Goal: Information Seeking & Learning: Learn about a topic

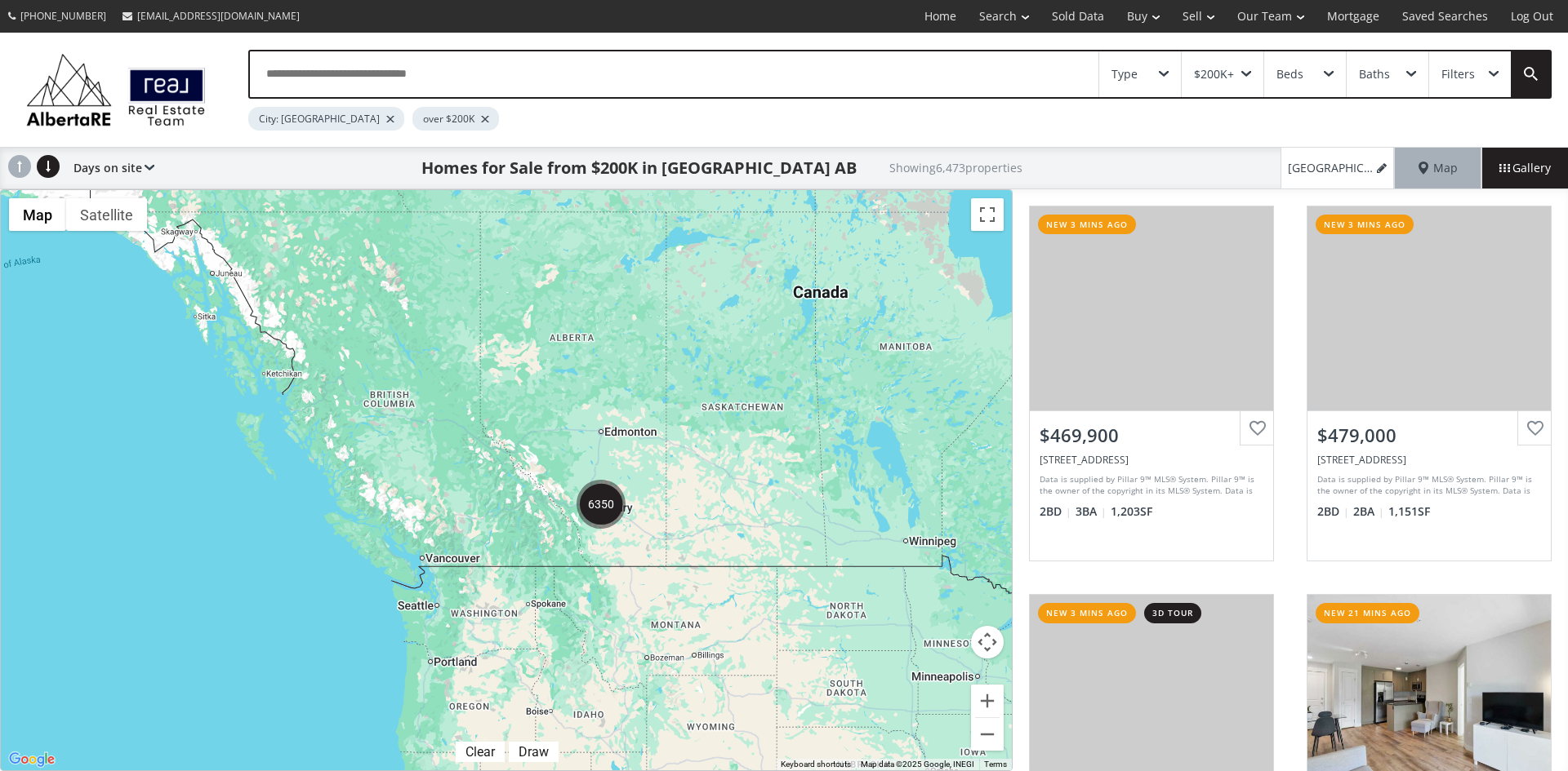
drag, startPoint x: 727, startPoint y: 417, endPoint x: 728, endPoint y: 248, distance: 169.0
click at [728, 248] on div at bounding box center [507, 480] width 1011 height 580
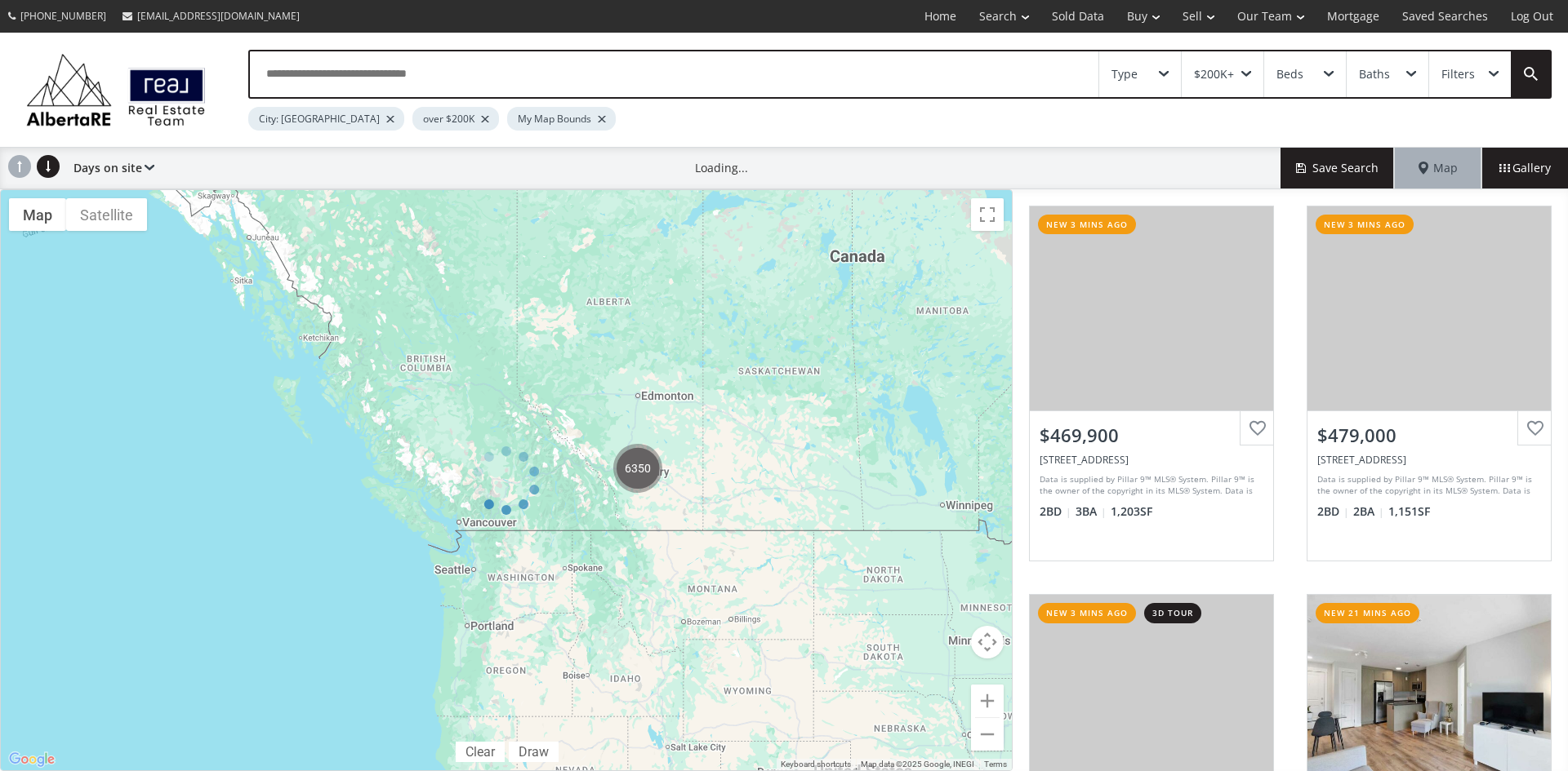
click at [1161, 73] on span at bounding box center [1164, 74] width 10 height 7
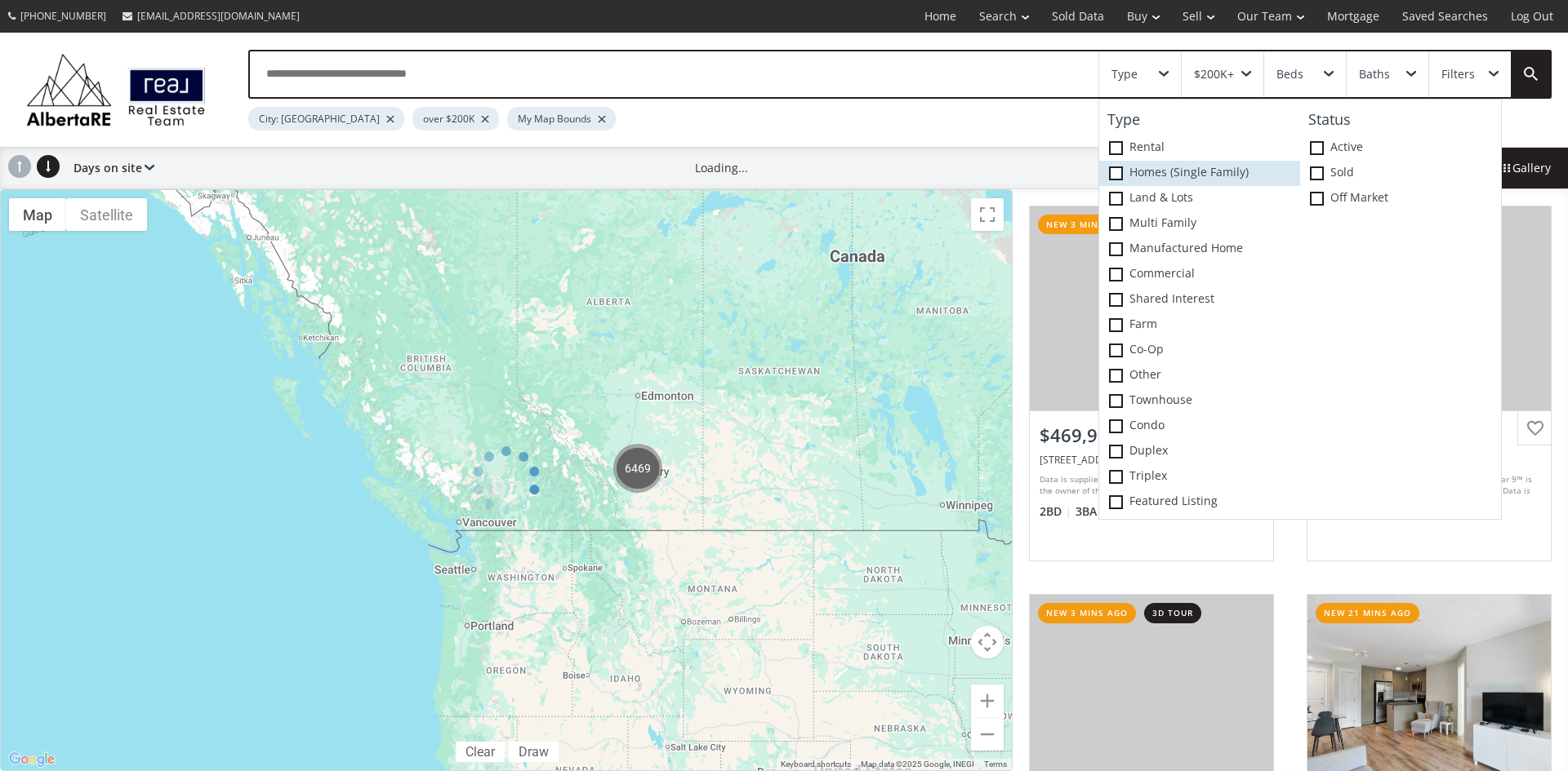
click at [1115, 166] on span at bounding box center [1116, 173] width 14 height 14
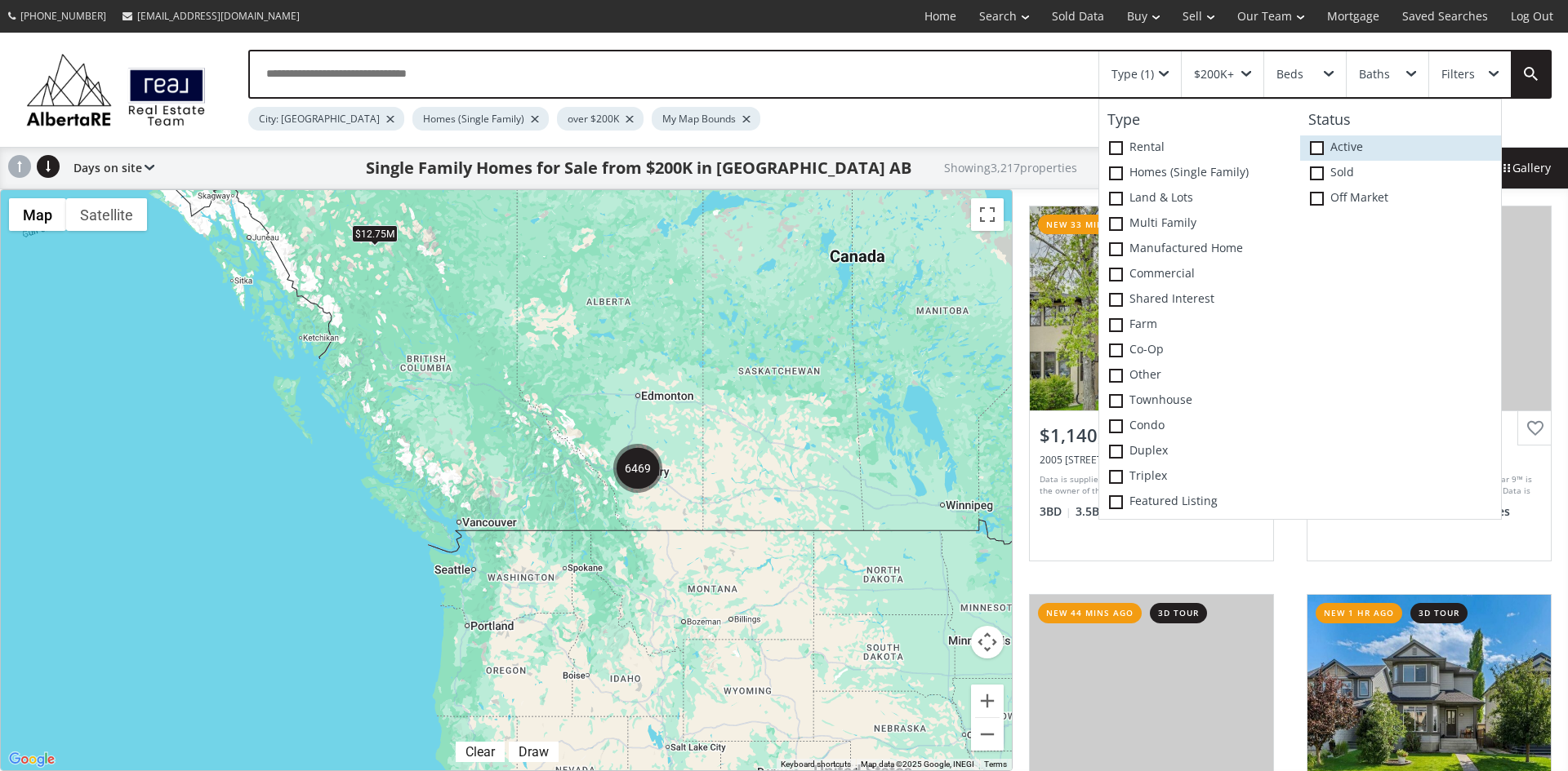
click at [1320, 147] on span at bounding box center [1317, 148] width 14 height 14
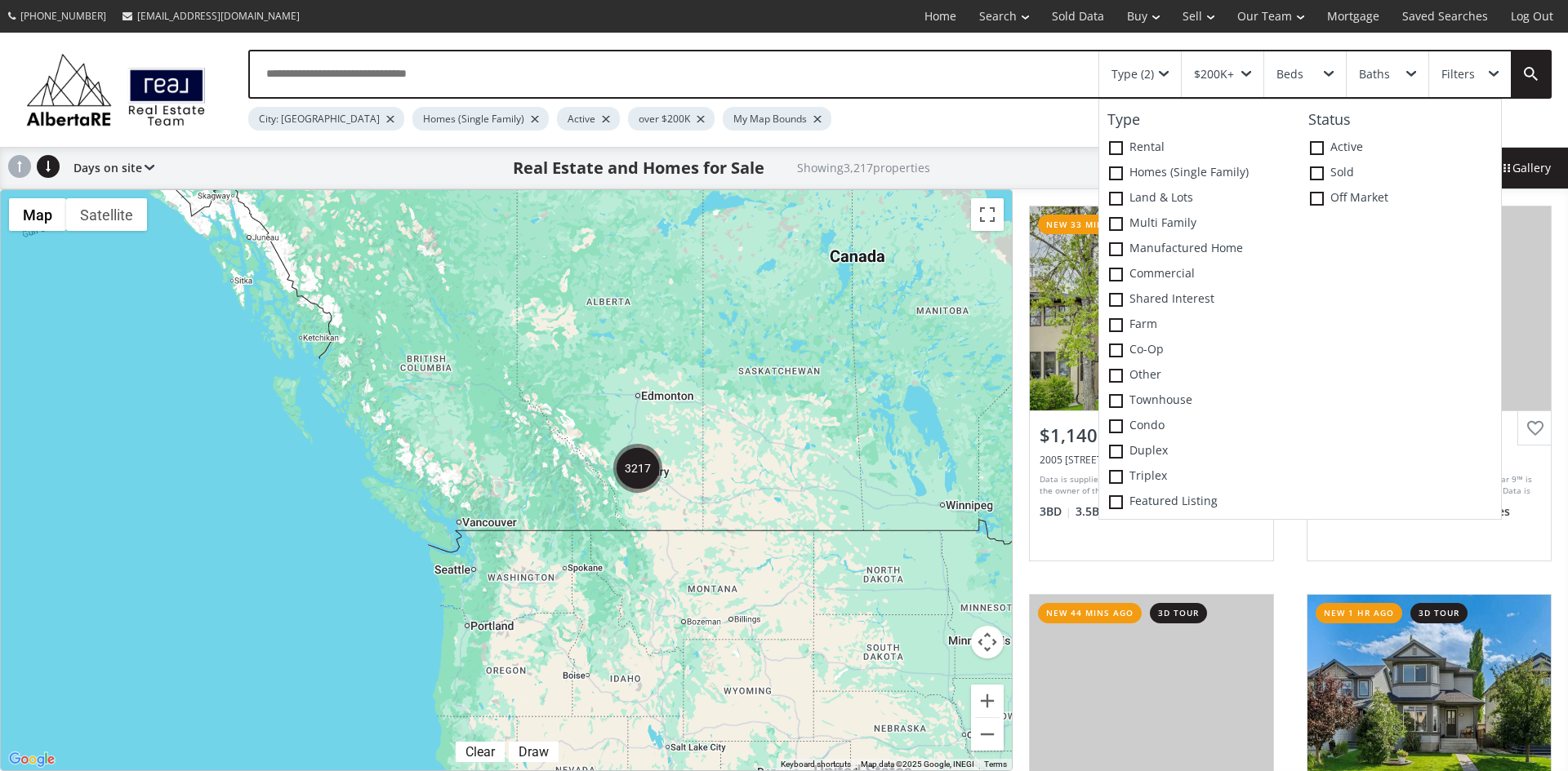
click at [936, 475] on div at bounding box center [507, 480] width 1011 height 580
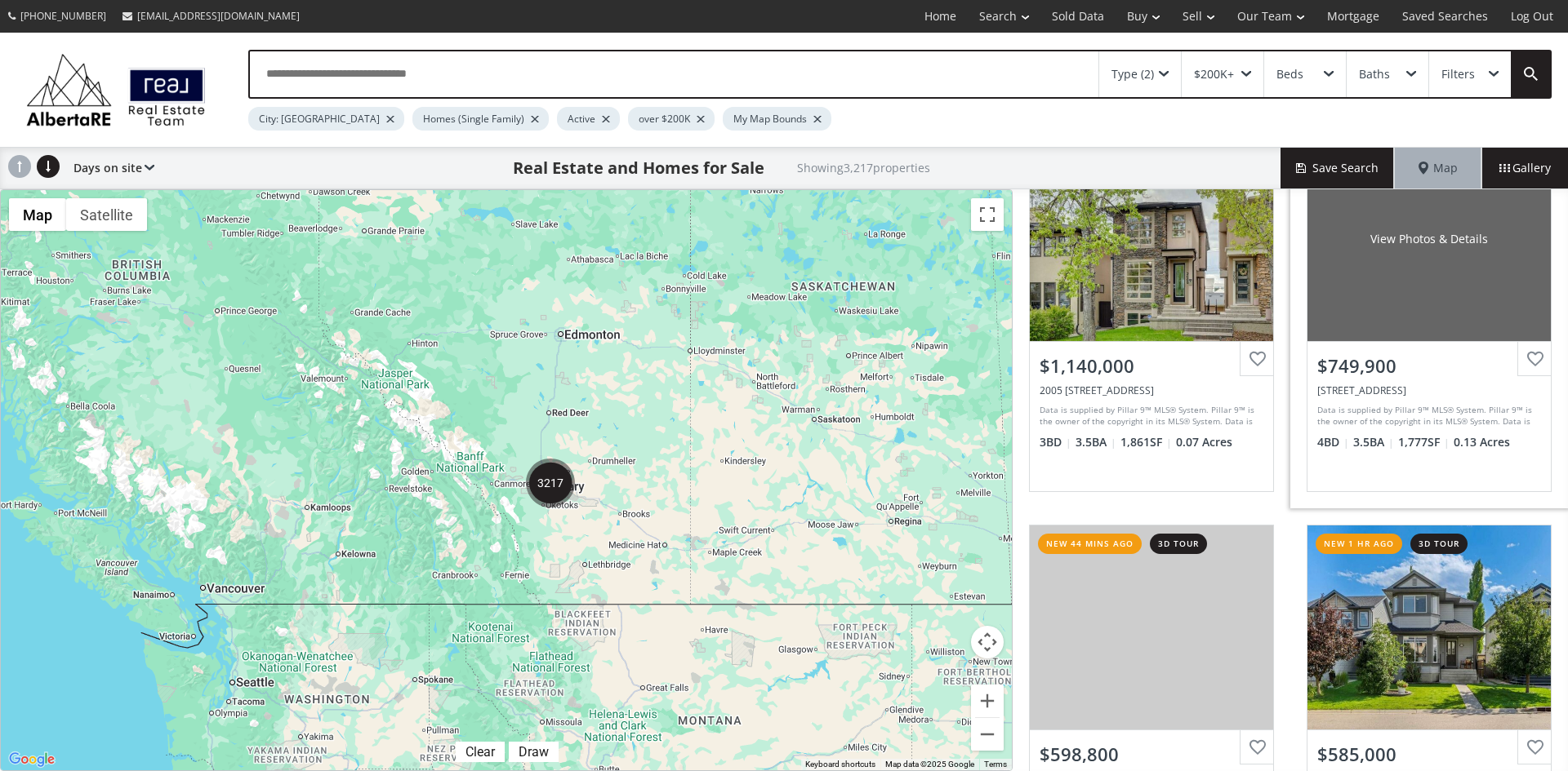
scroll to position [163, 0]
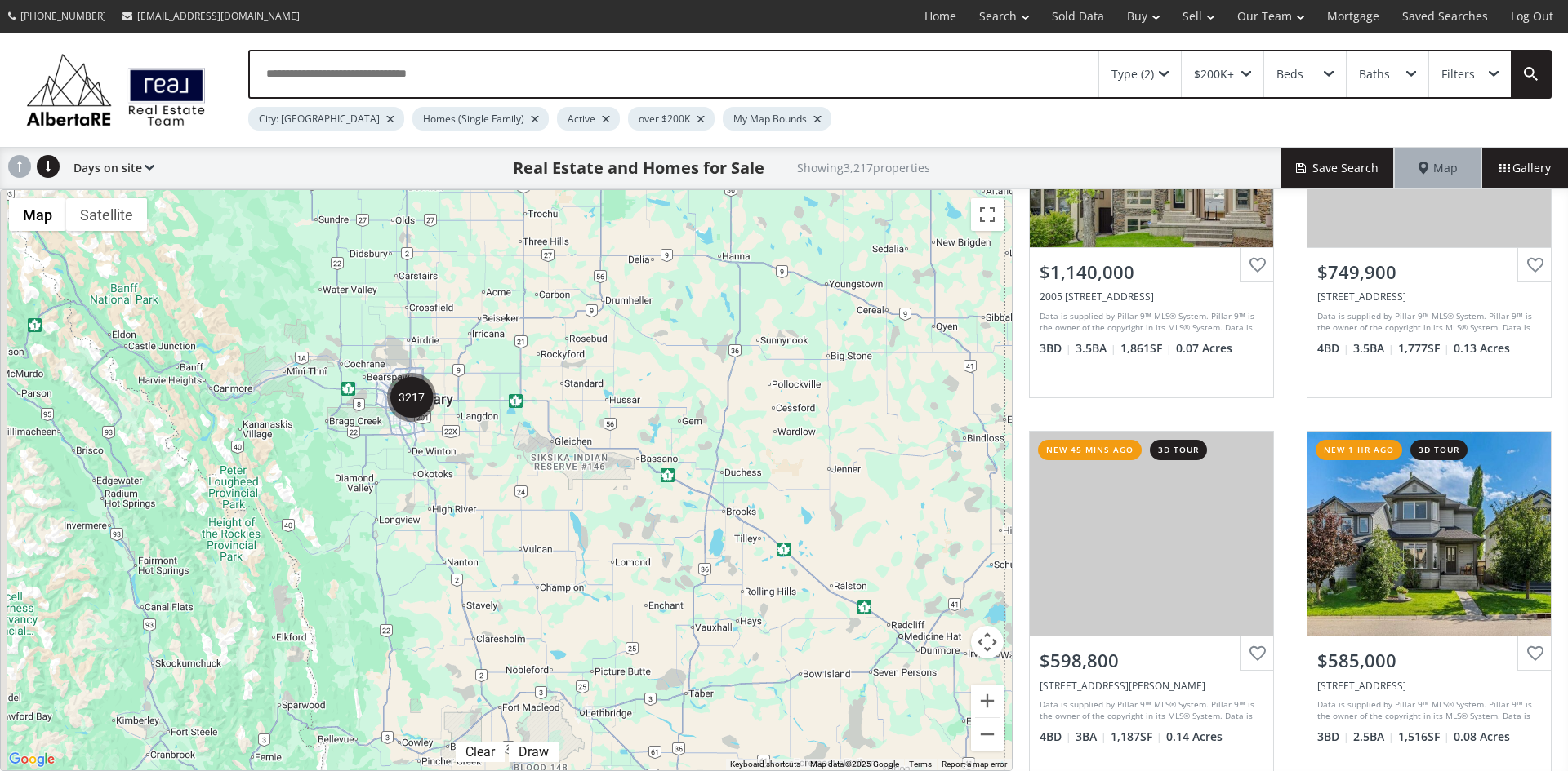
drag, startPoint x: 513, startPoint y: 376, endPoint x: 537, endPoint y: 395, distance: 30.6
click at [538, 399] on div at bounding box center [507, 480] width 1011 height 580
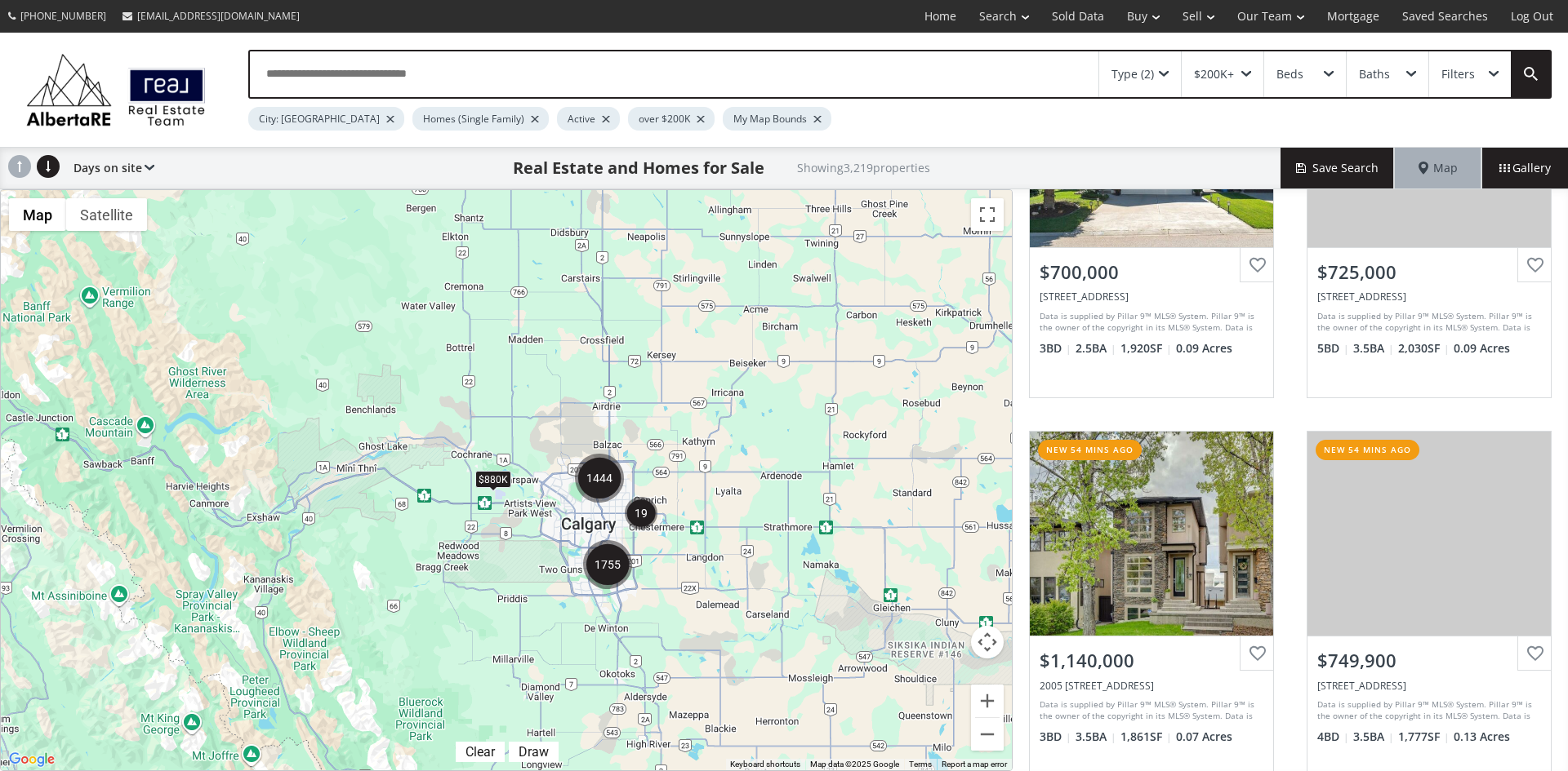
drag, startPoint x: 352, startPoint y: 391, endPoint x: 687, endPoint y: 430, distance: 337.3
click at [687, 430] on div "$880K" at bounding box center [507, 480] width 1011 height 580
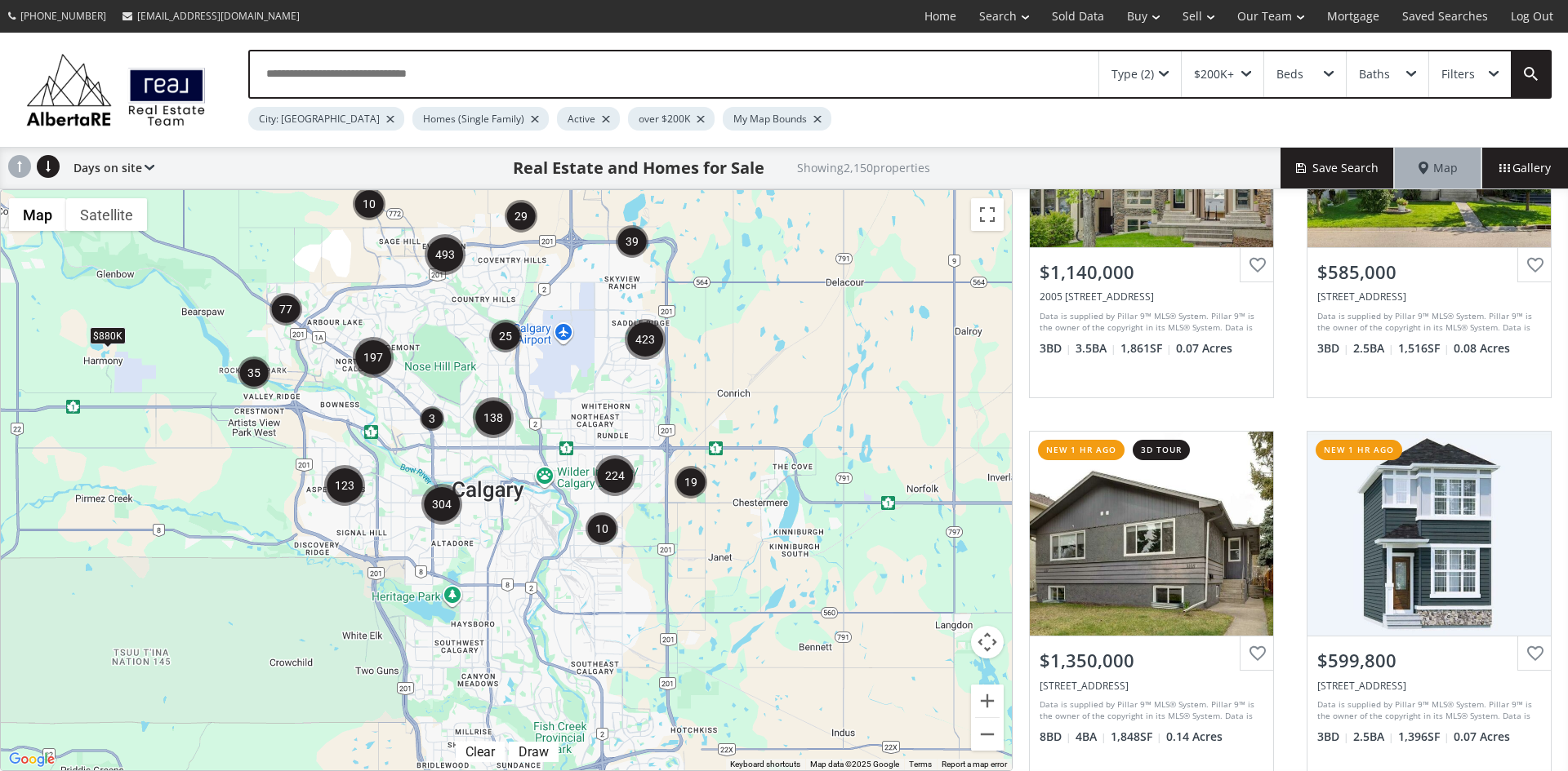
drag, startPoint x: 581, startPoint y: 573, endPoint x: 597, endPoint y: 378, distance: 195.7
click at [597, 378] on div "$880K" at bounding box center [507, 480] width 1011 height 580
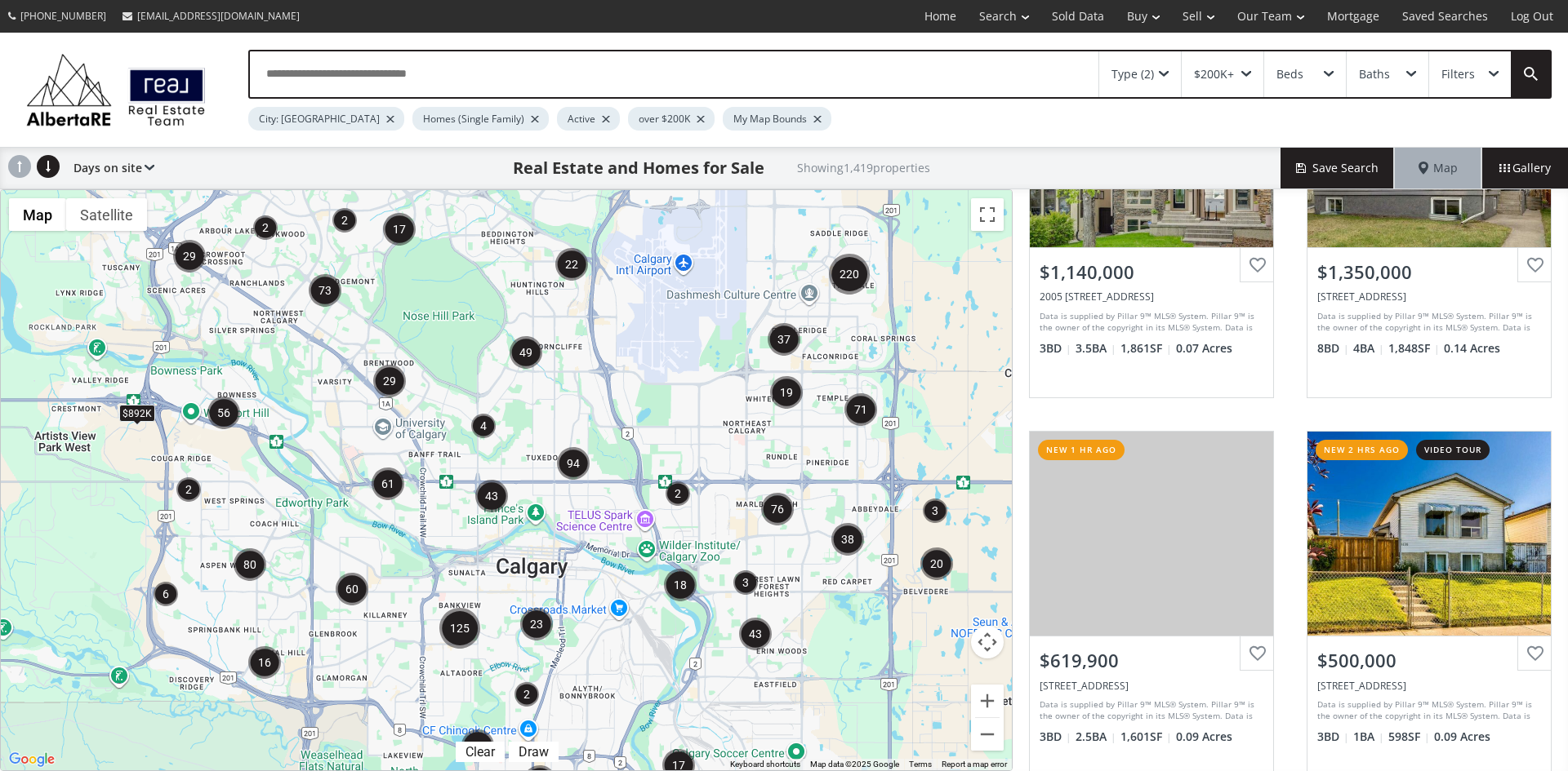
drag, startPoint x: 476, startPoint y: 475, endPoint x: 606, endPoint y: 515, distance: 136.0
click at [606, 515] on div "$892K" at bounding box center [507, 480] width 1011 height 580
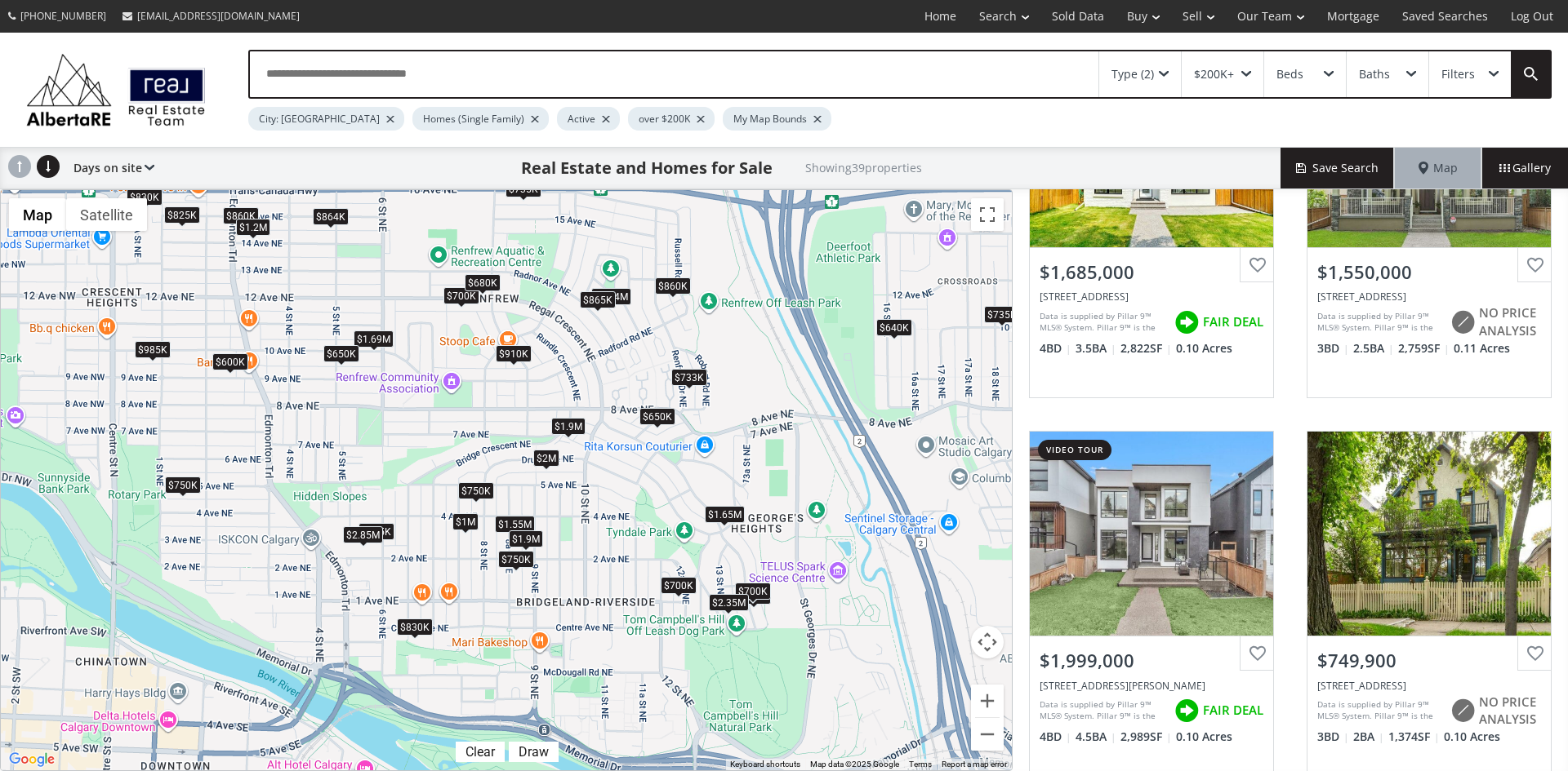
drag, startPoint x: 547, startPoint y: 429, endPoint x: 676, endPoint y: 405, distance: 131.2
click at [675, 404] on div "$1.69M $1.55M $2M $750K $700K $650K $700K $615K $860K $650K $733K $1.2M $1.9M $…" at bounding box center [507, 480] width 1011 height 580
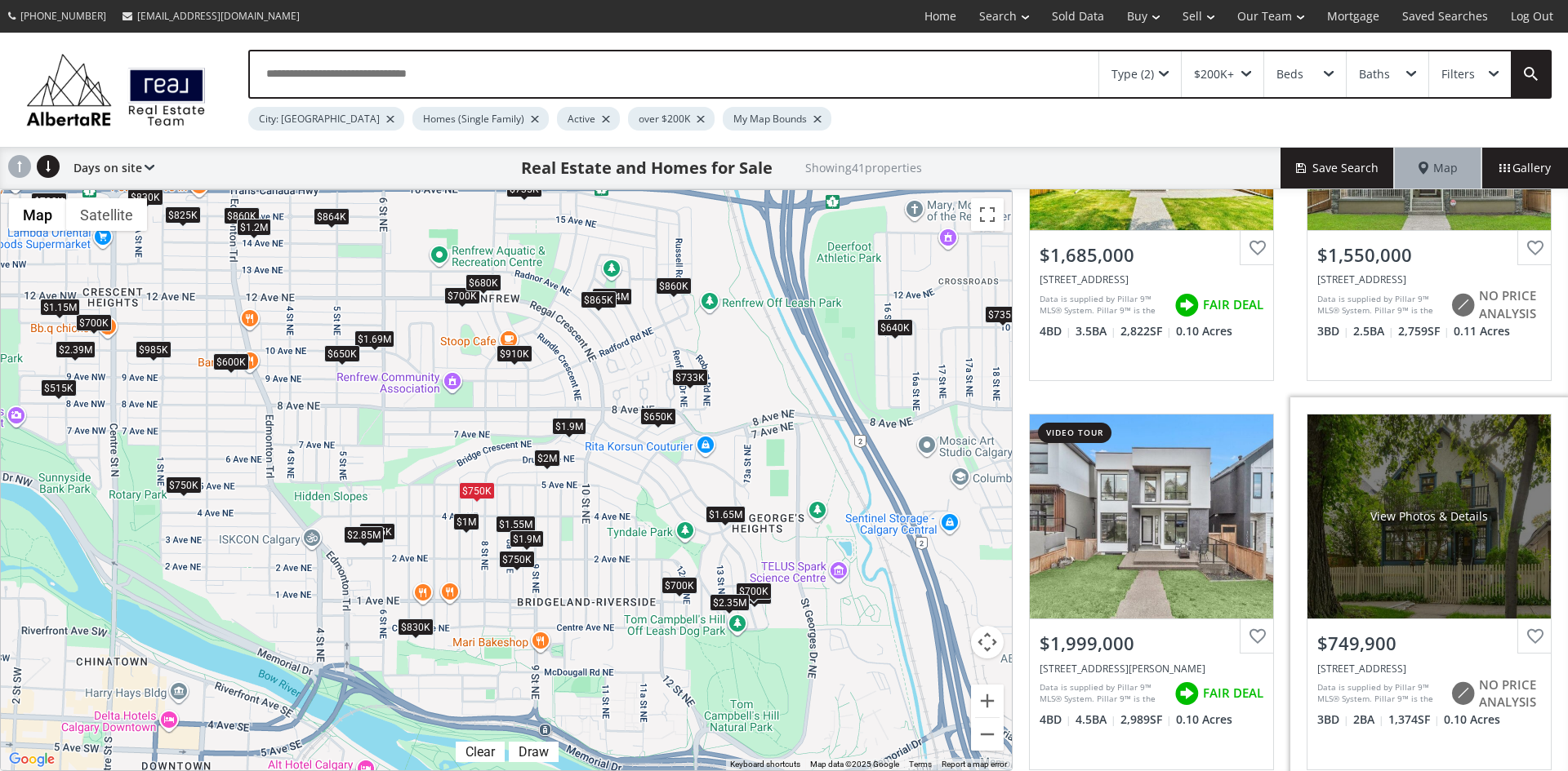
scroll to position [245, 0]
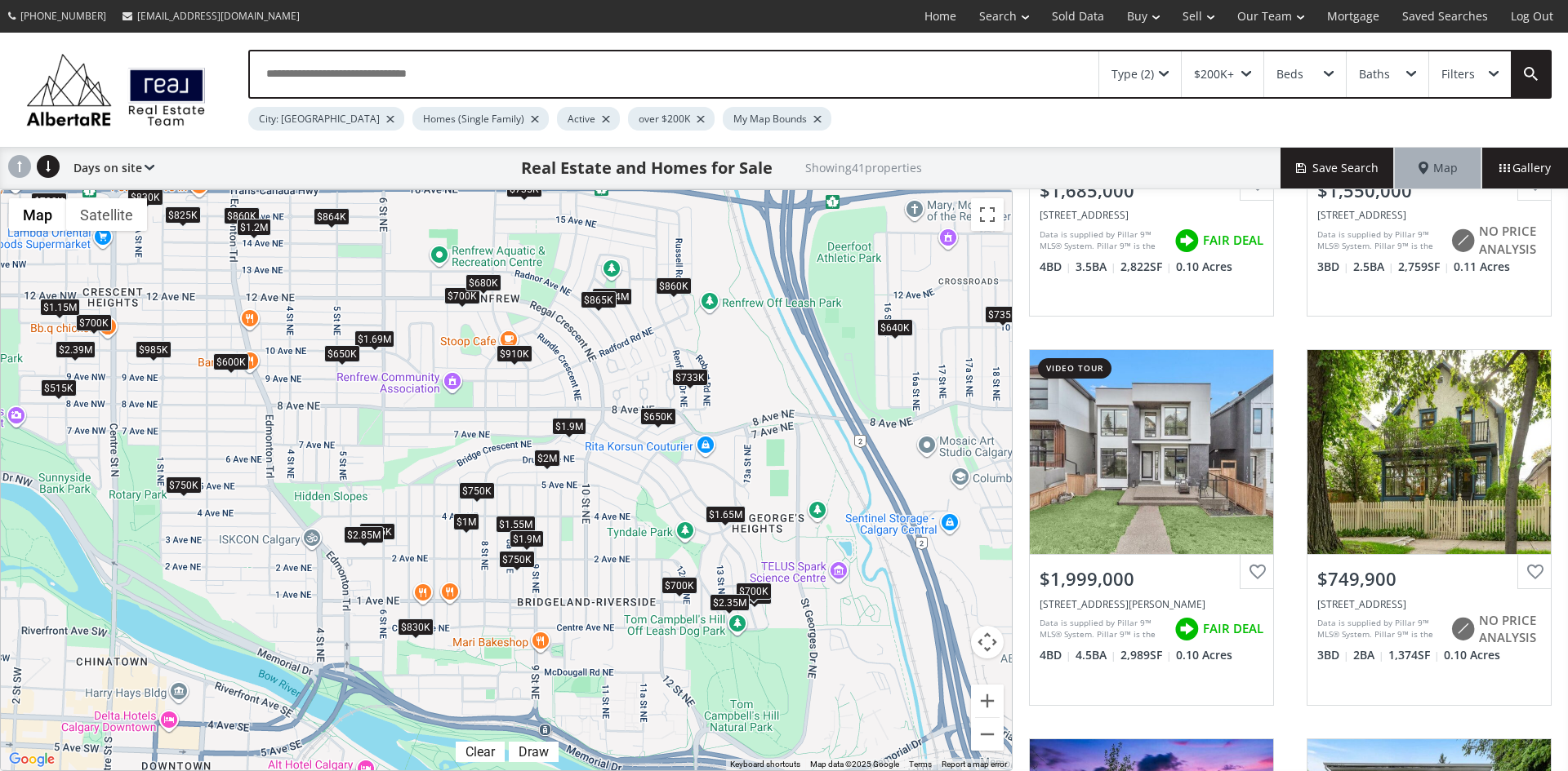
click at [521, 536] on div "$1.9M" at bounding box center [526, 538] width 34 height 17
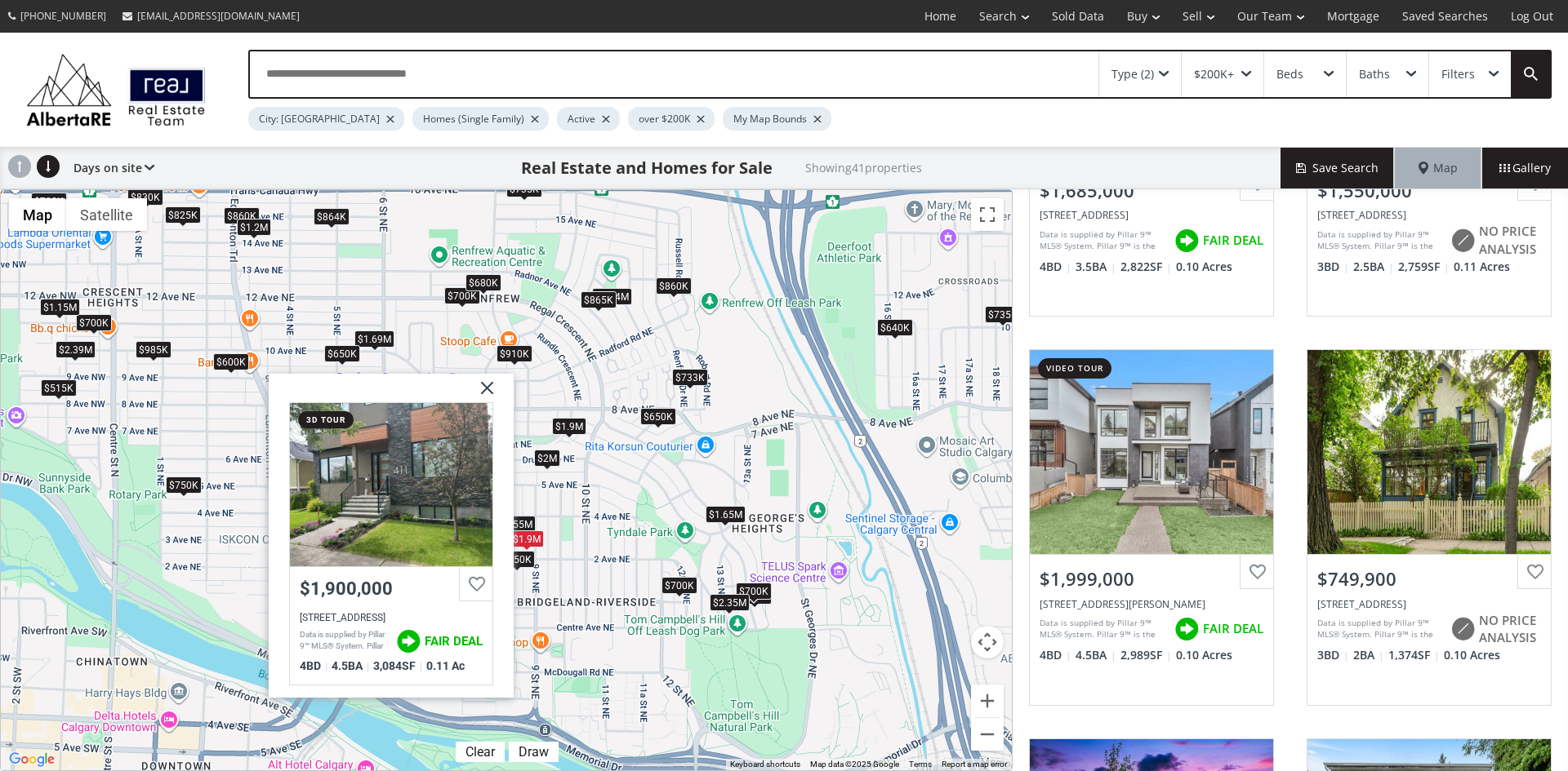
click at [483, 378] on img at bounding box center [481, 394] width 41 height 41
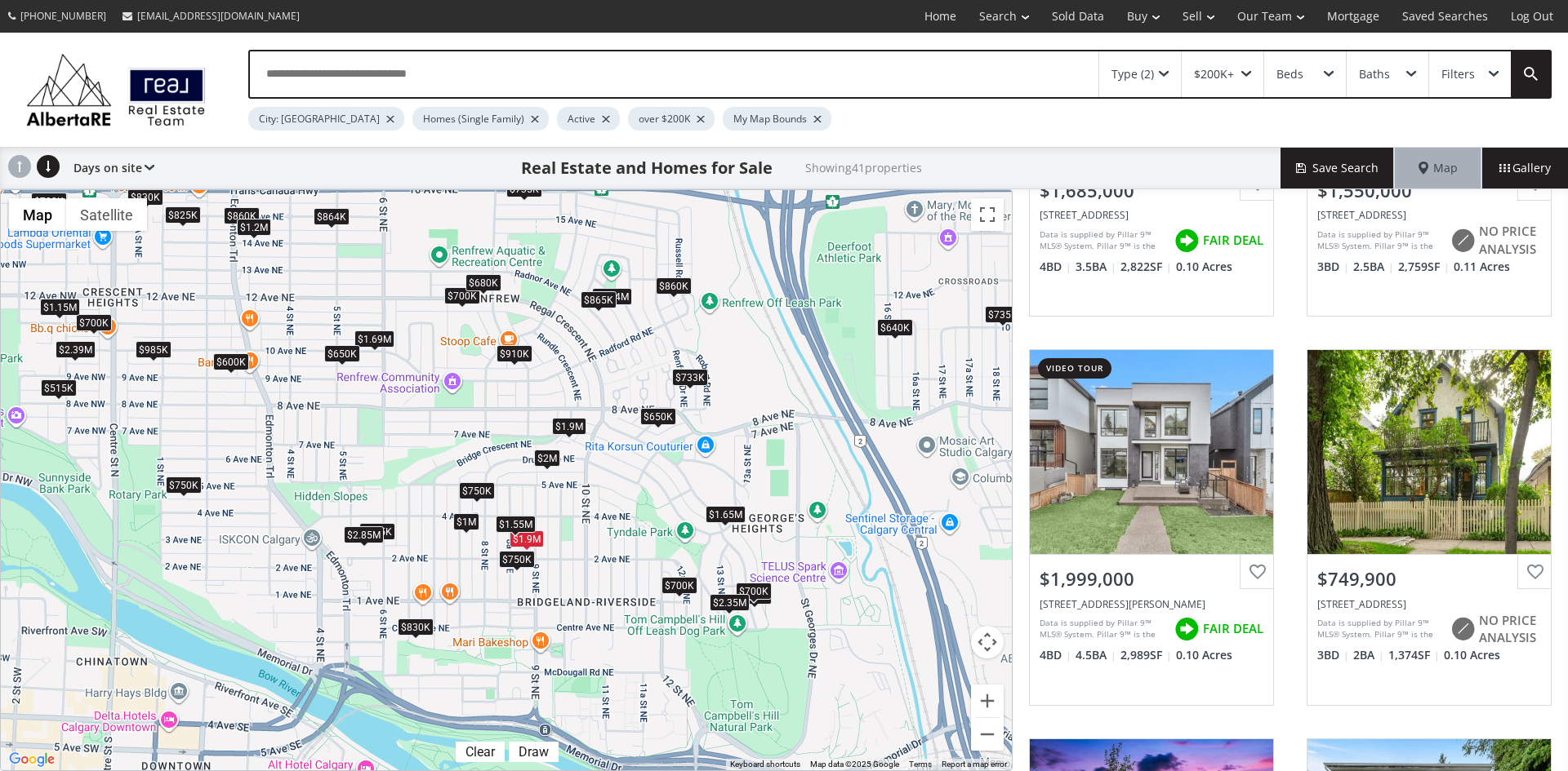
click at [506, 522] on div "$1.55M" at bounding box center [515, 523] width 40 height 17
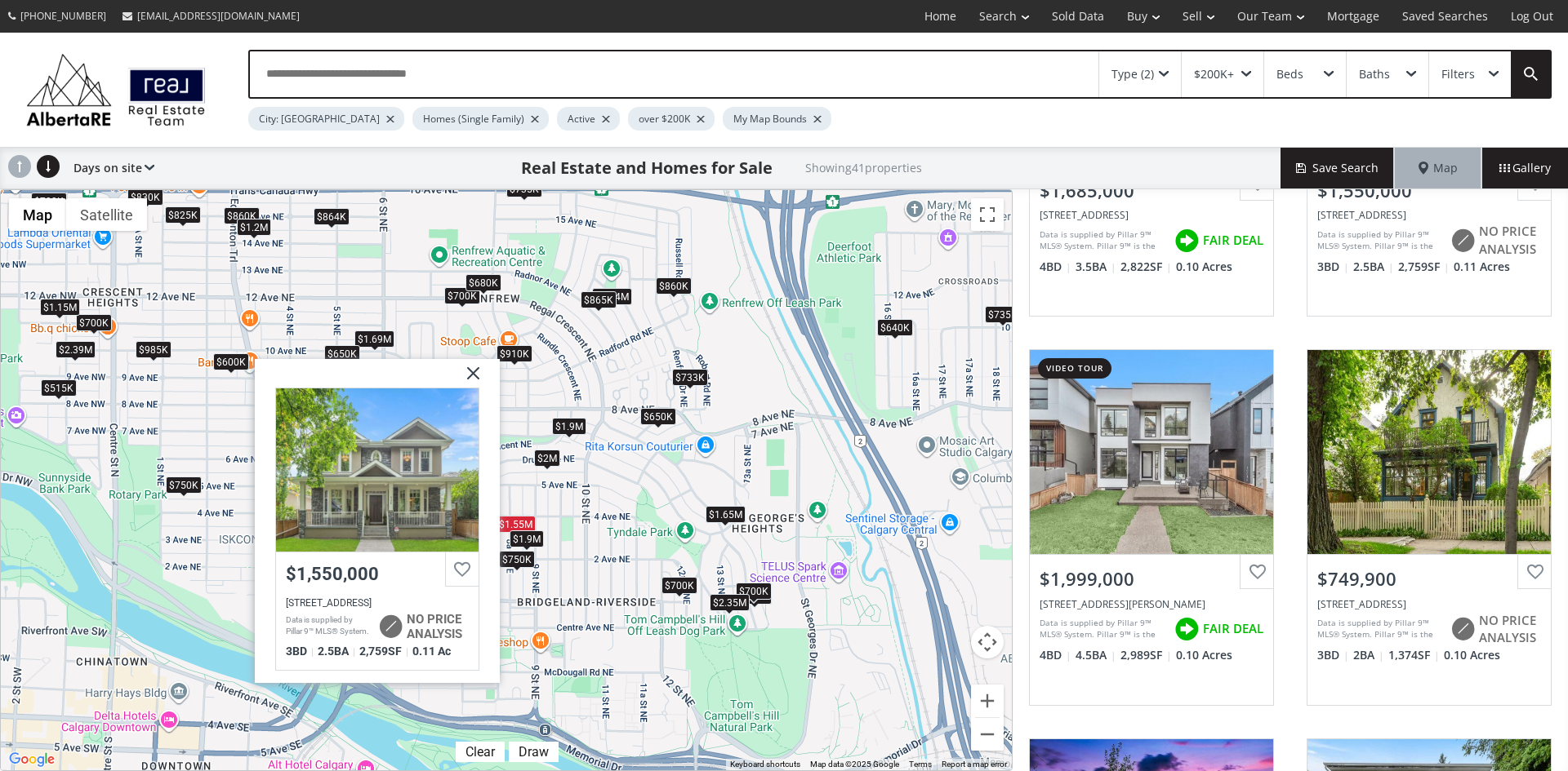
click at [473, 377] on img at bounding box center [467, 380] width 41 height 41
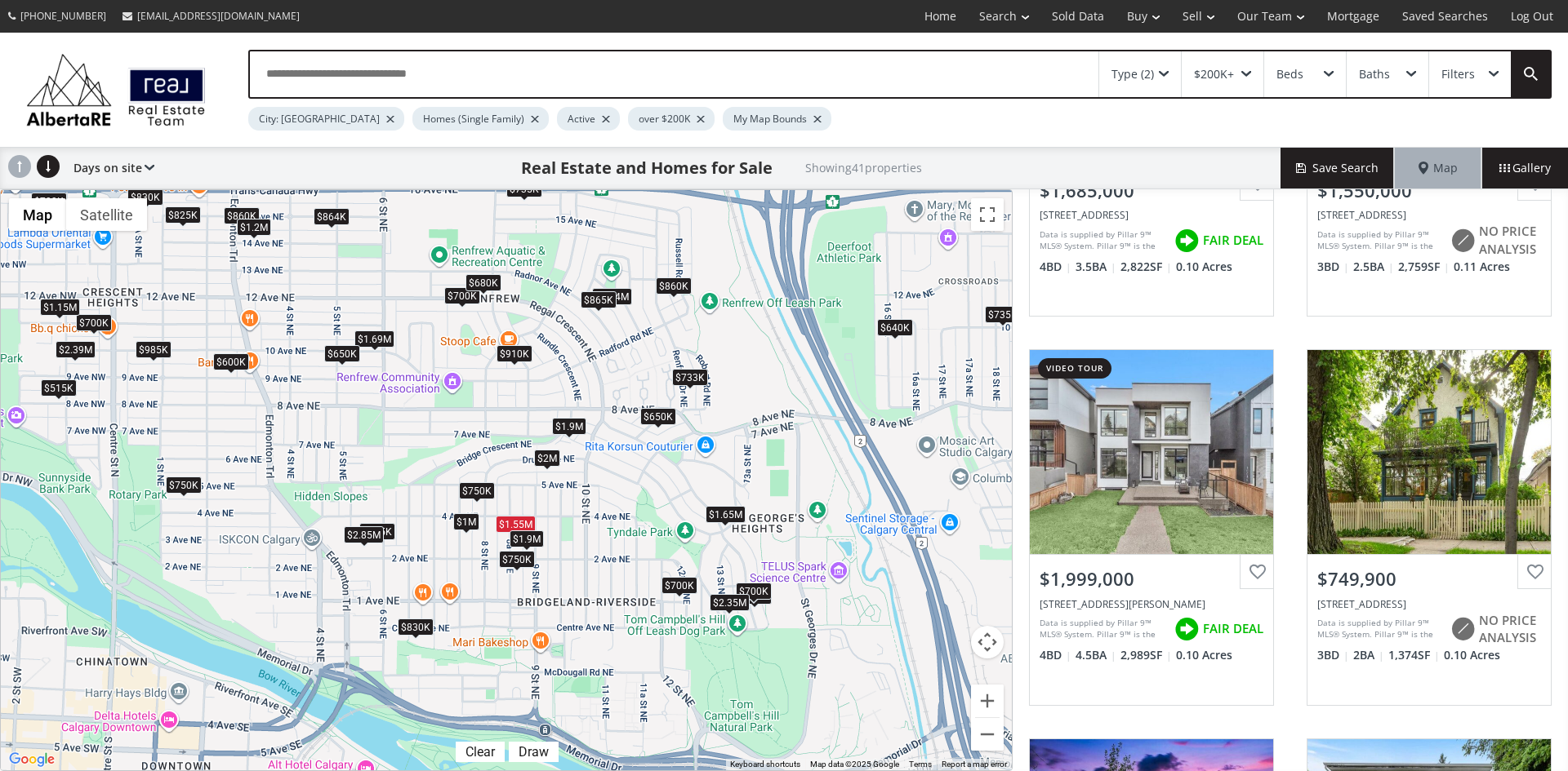
click at [510, 554] on div "$750K" at bounding box center [516, 559] width 36 height 17
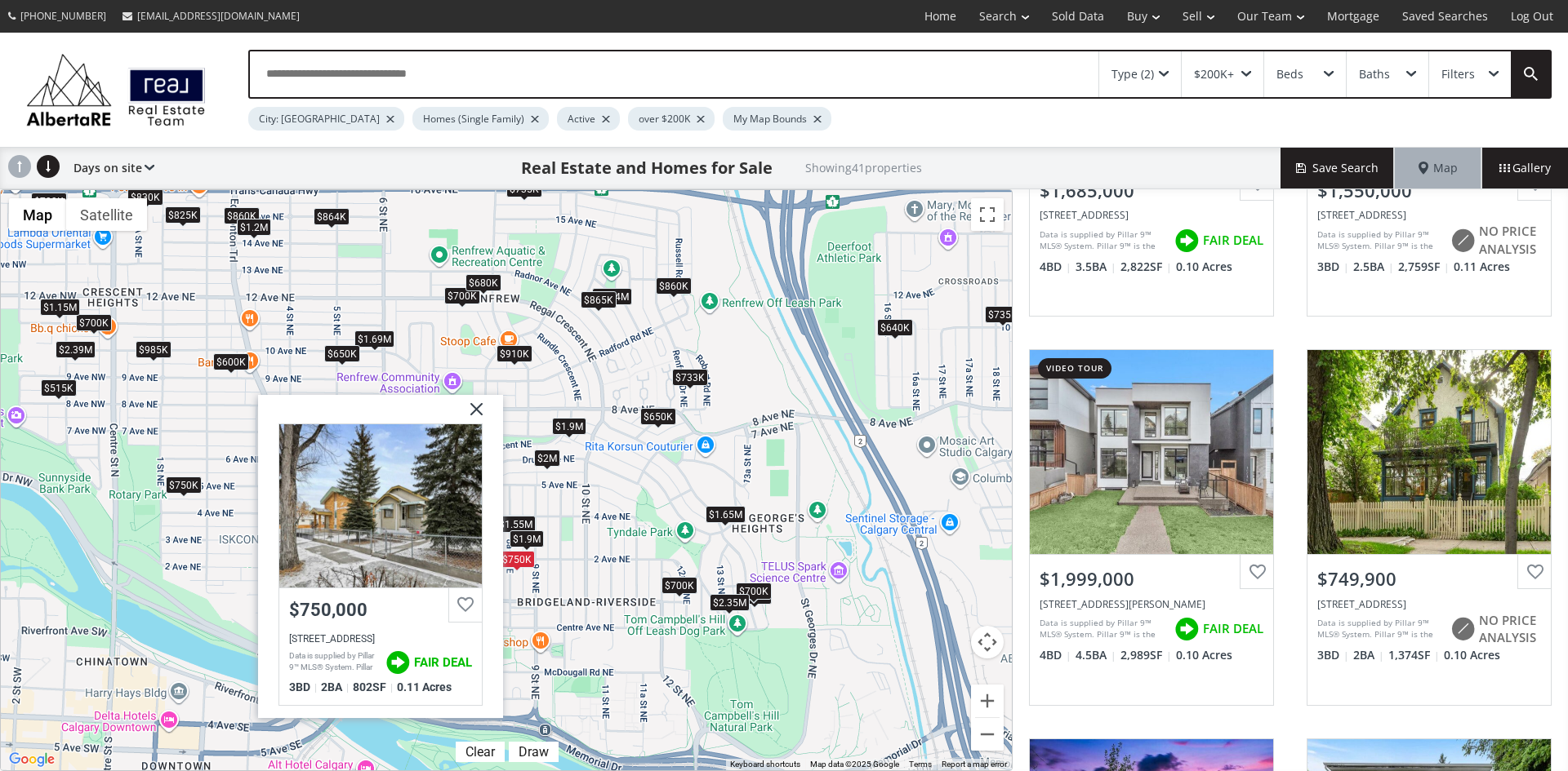
click at [475, 412] on img at bounding box center [470, 415] width 41 height 41
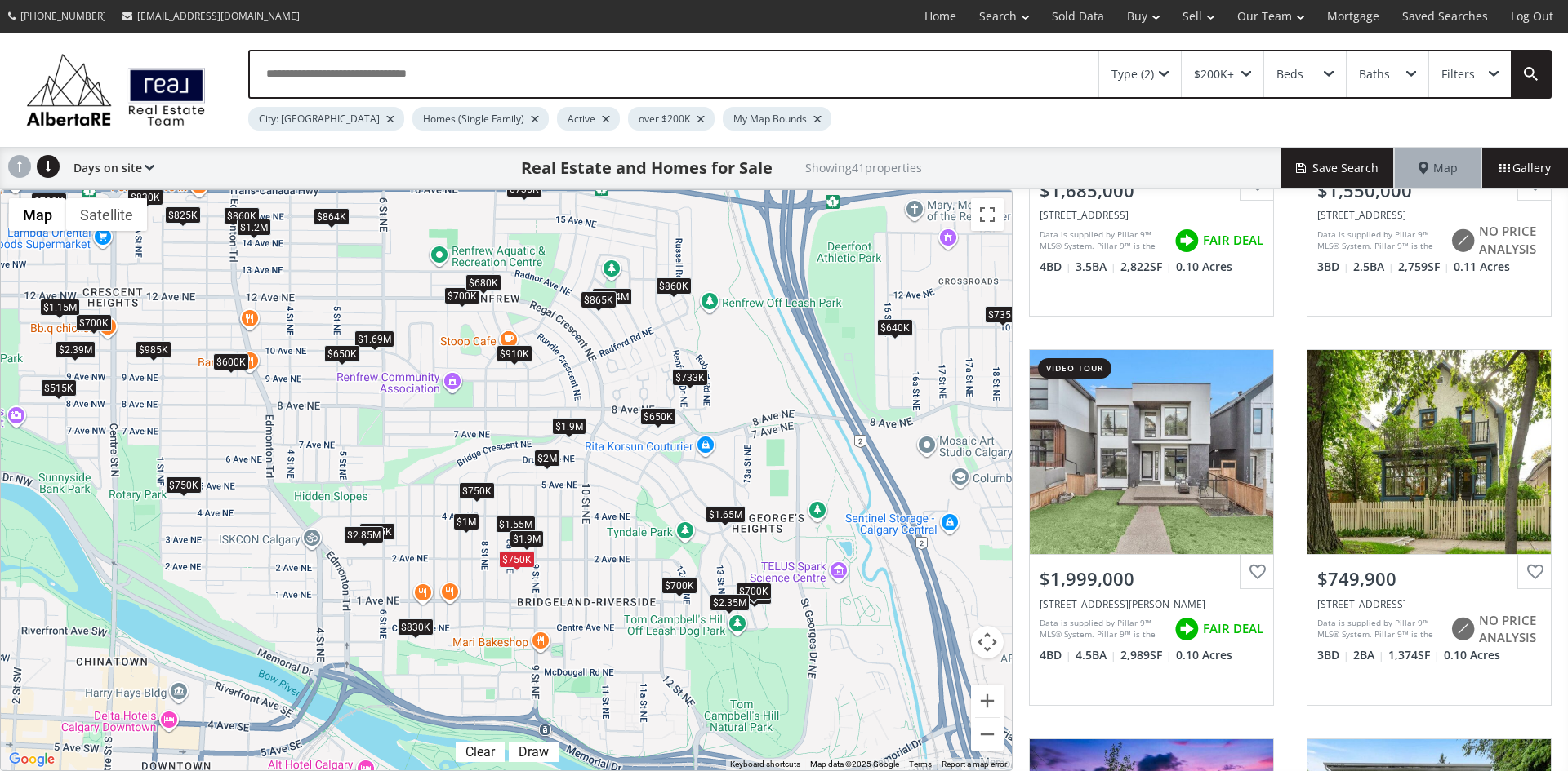
click at [1169, 76] on div "Type (2)" at bounding box center [1139, 74] width 82 height 45
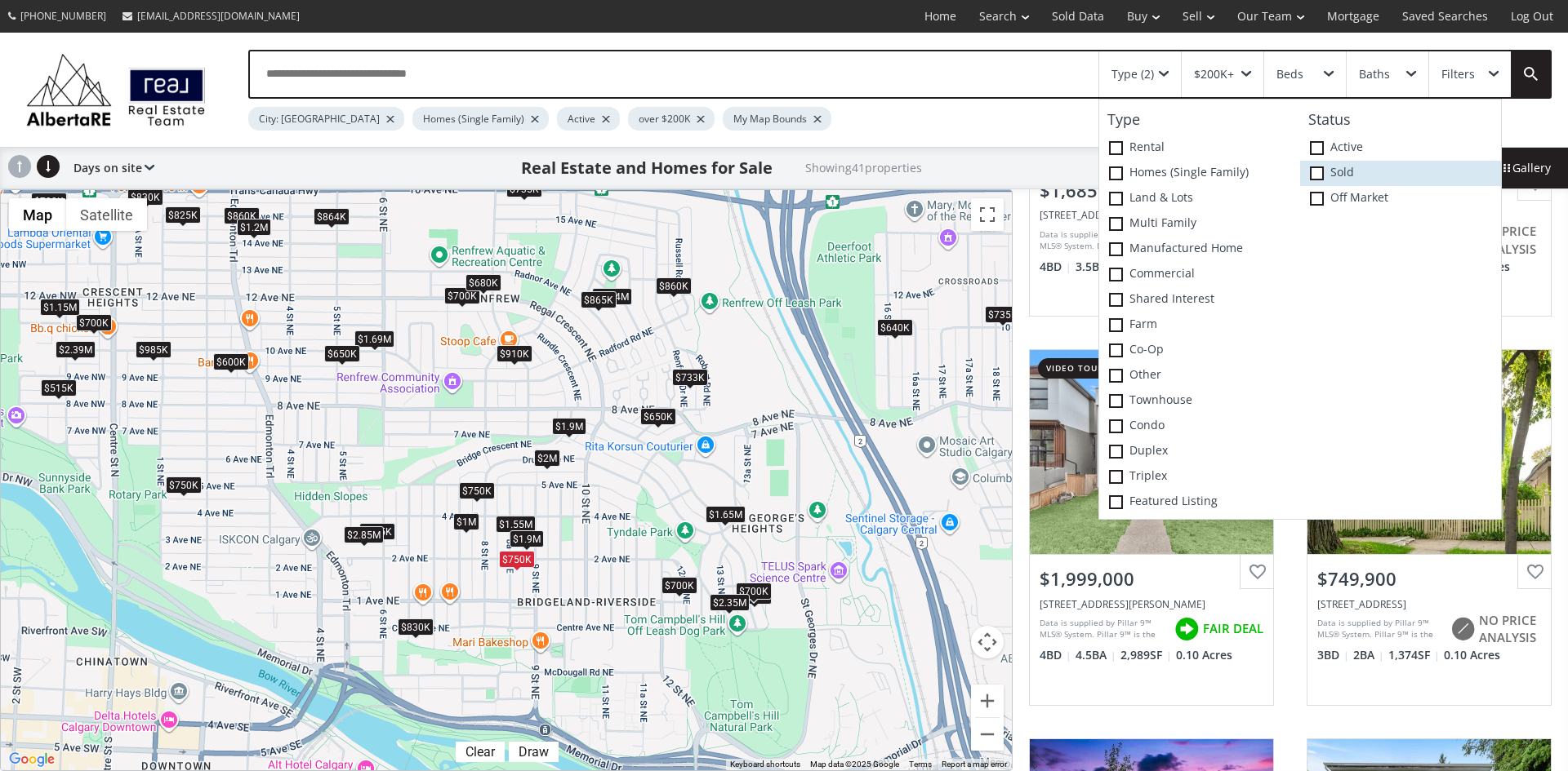
click at [1318, 171] on span at bounding box center [1317, 173] width 14 height 14
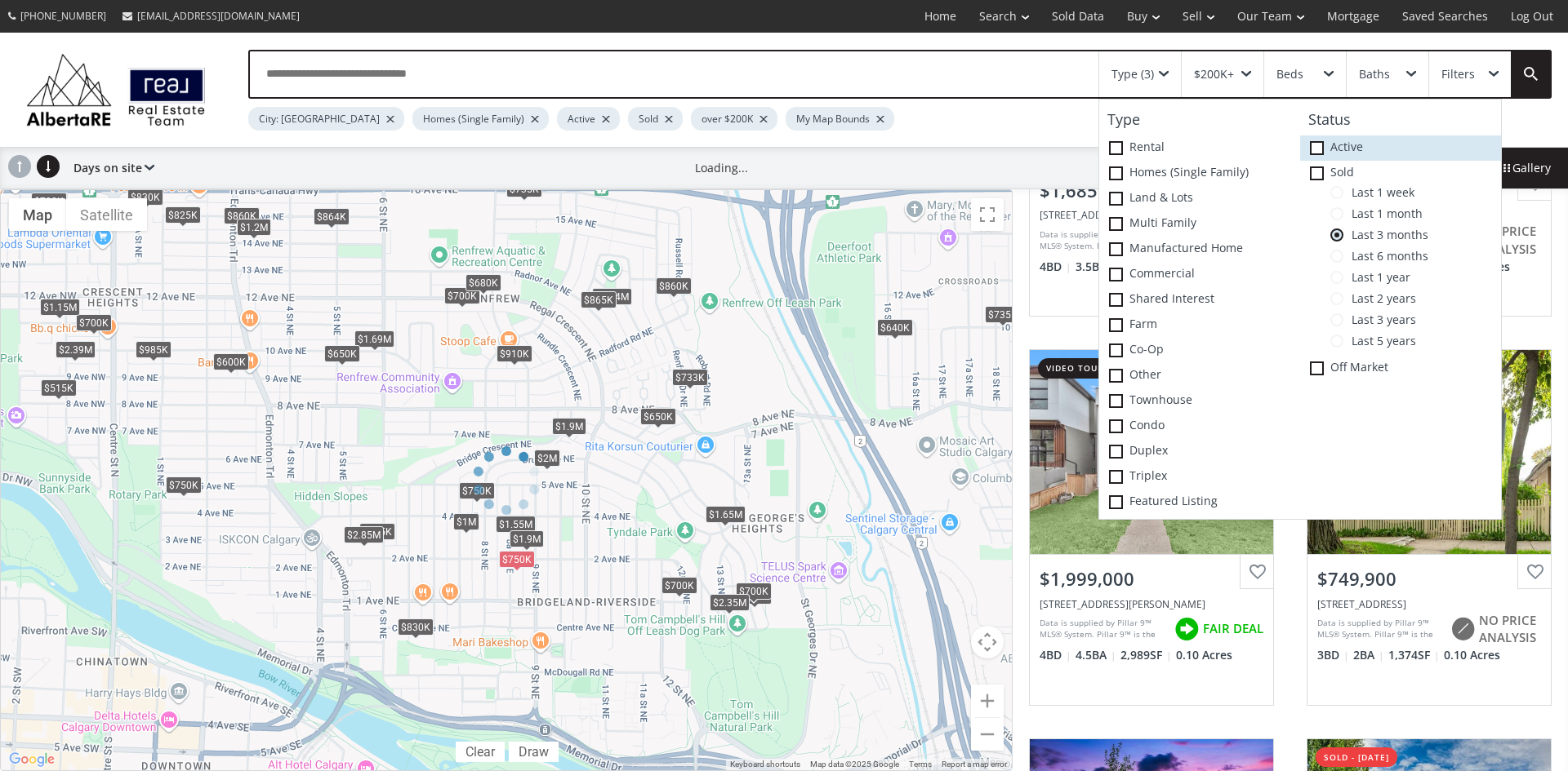
click at [0, 0] on icon at bounding box center [0, 0] width 0 height 0
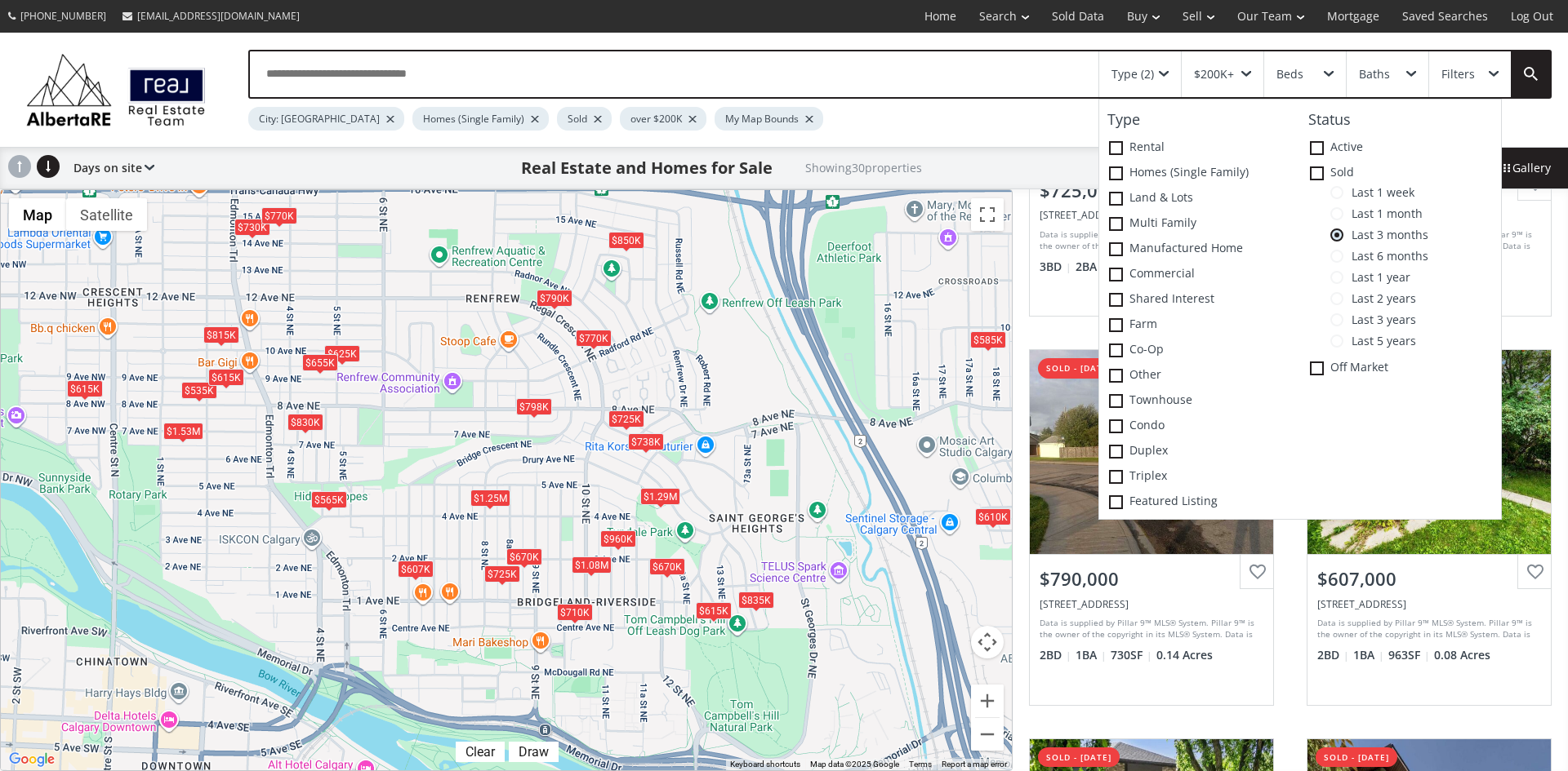
click at [643, 441] on div "$738K" at bounding box center [645, 442] width 36 height 17
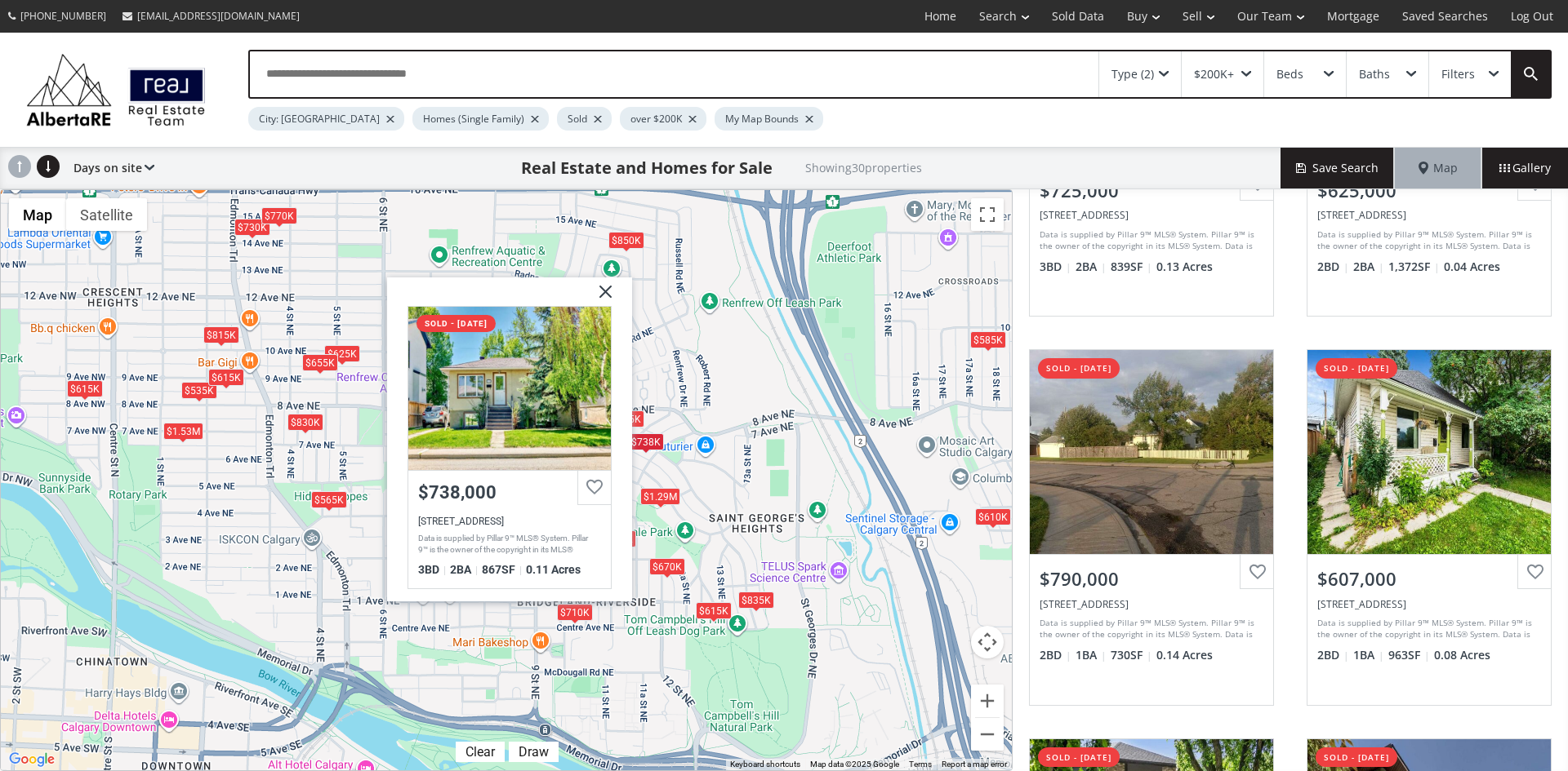
click at [605, 281] on img at bounding box center [600, 297] width 41 height 41
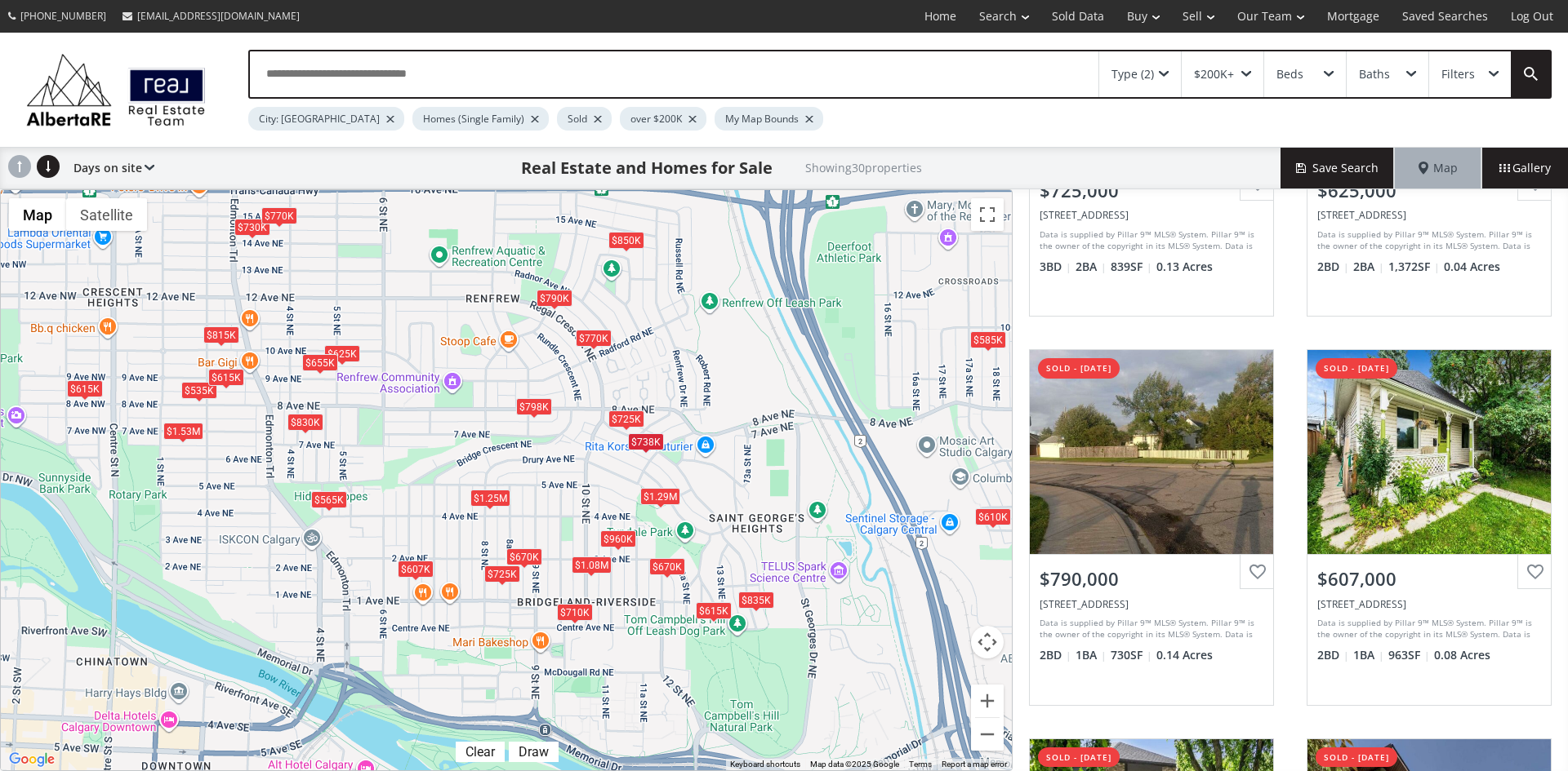
click at [479, 498] on div "$1.25M" at bounding box center [490, 497] width 40 height 17
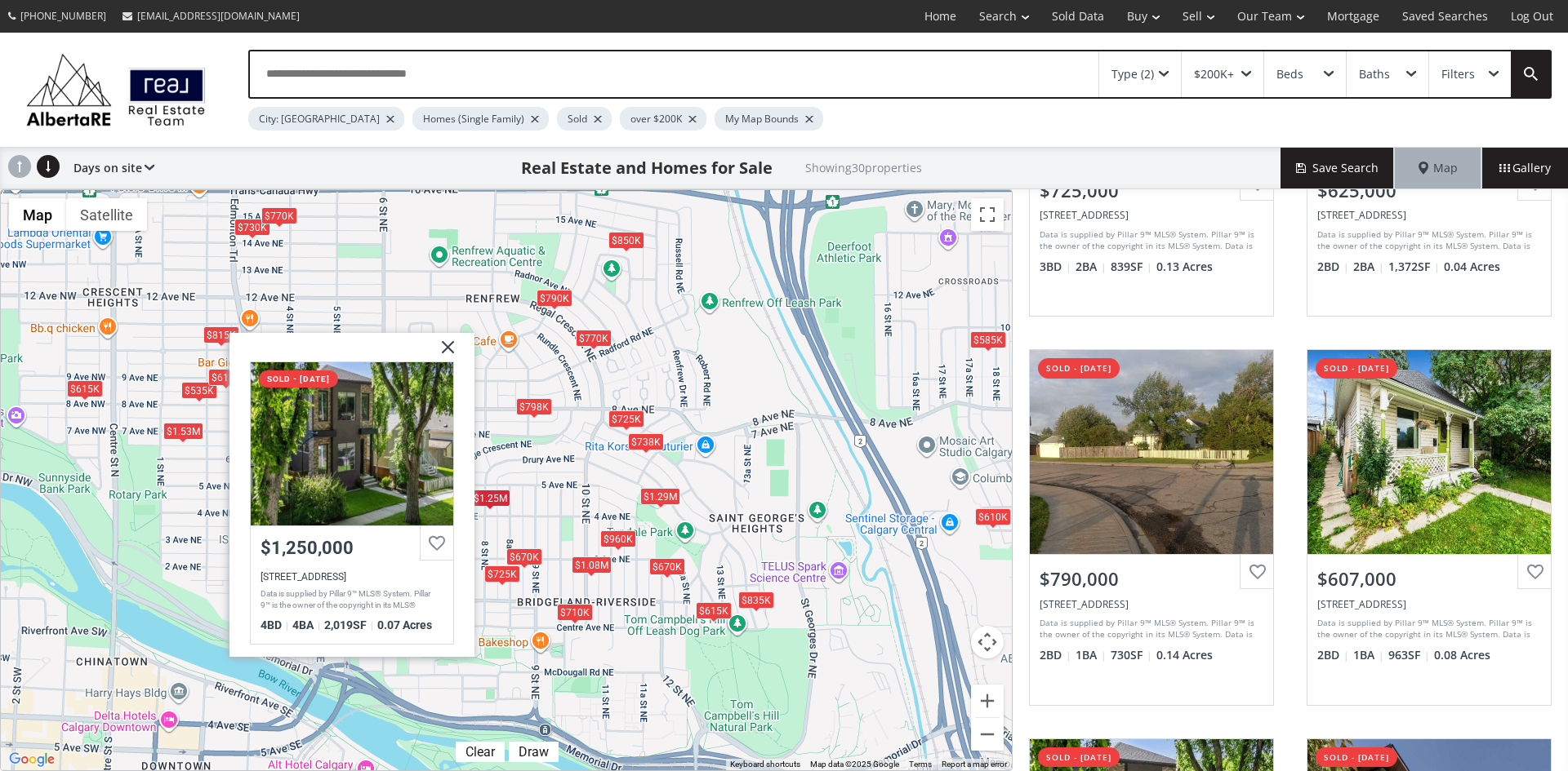
click at [448, 345] on img at bounding box center [442, 354] width 41 height 41
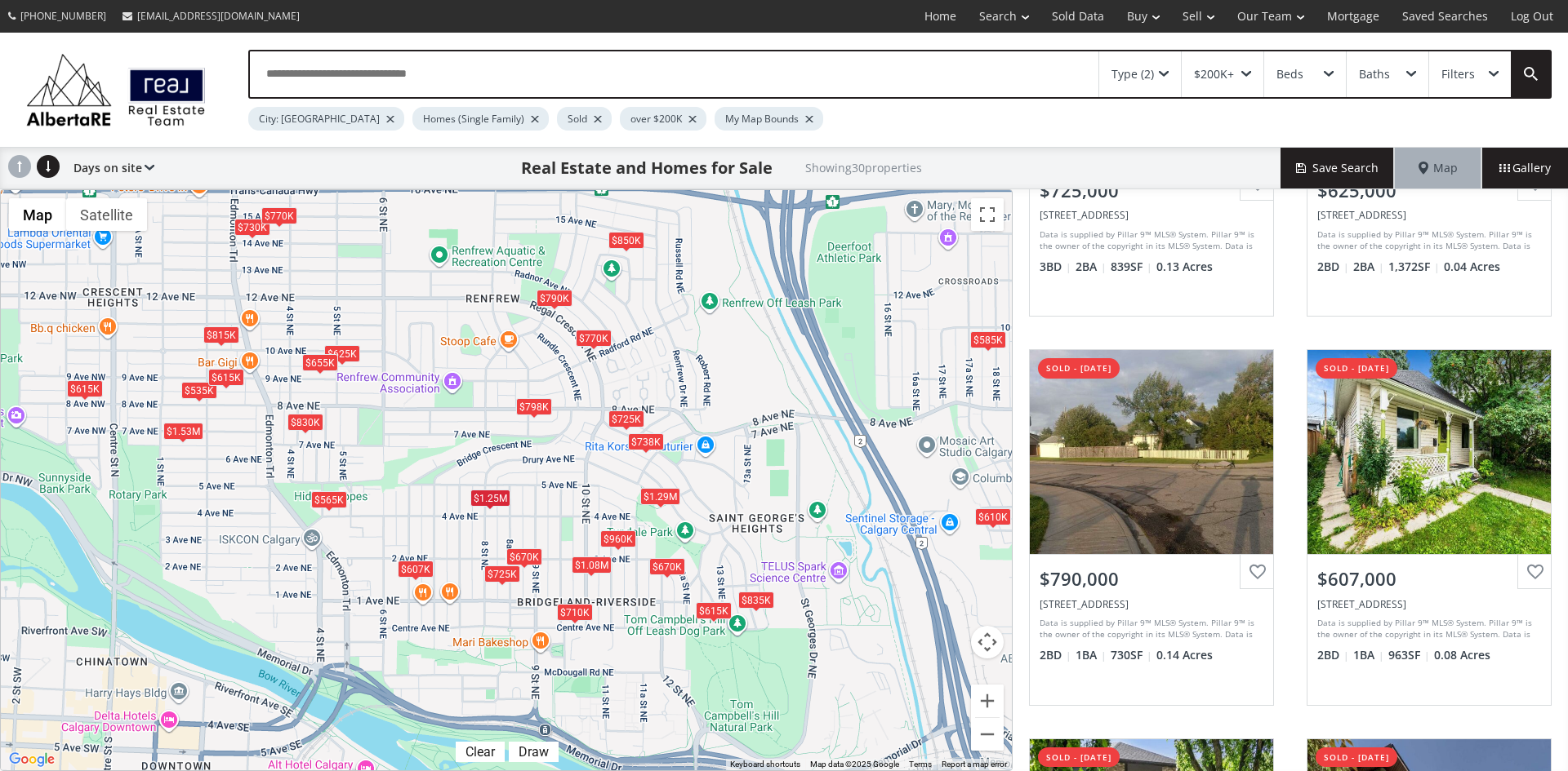
click at [531, 561] on div "$670K" at bounding box center [524, 557] width 36 height 17
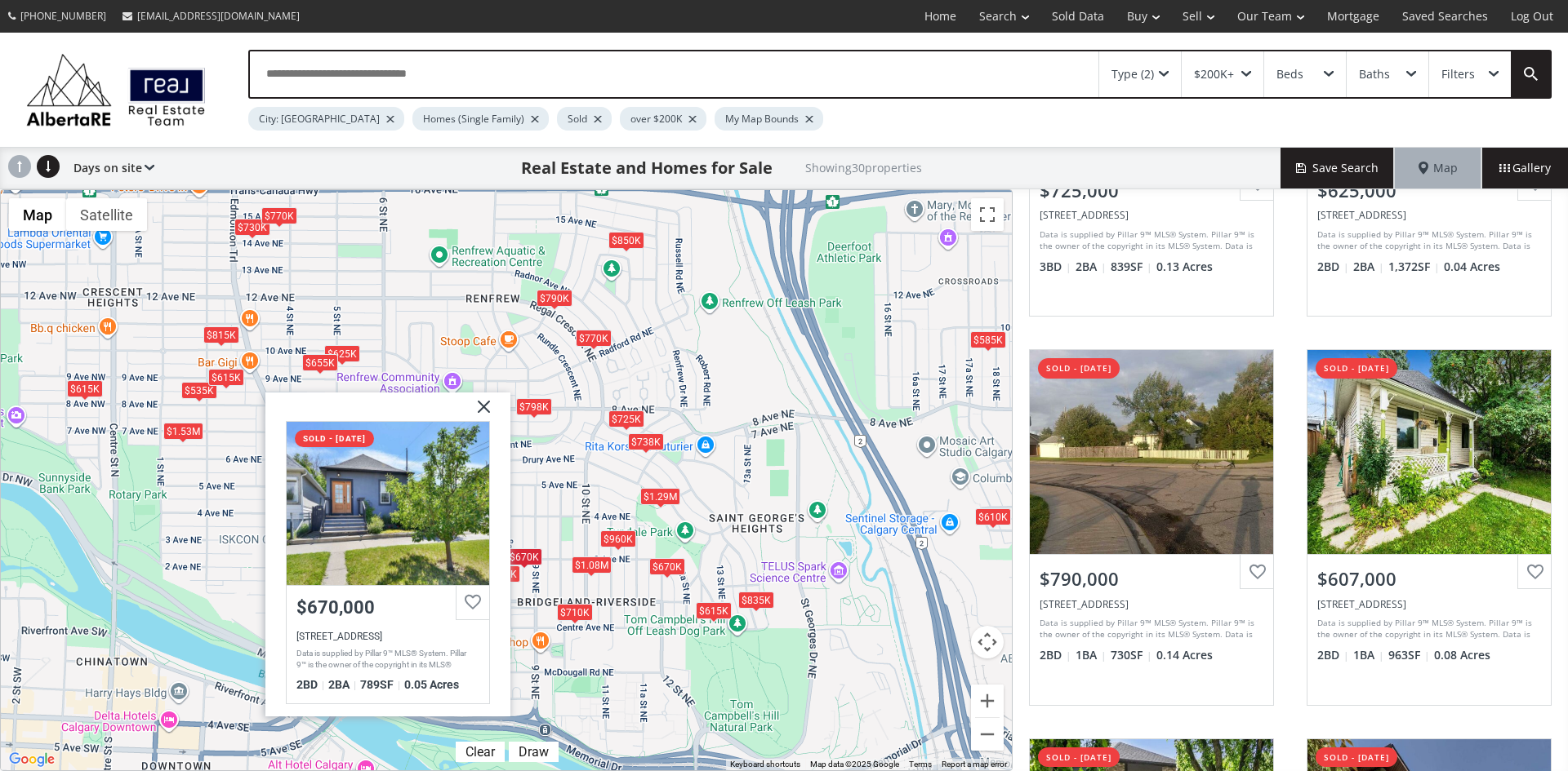
click at [487, 403] on img at bounding box center [478, 412] width 41 height 41
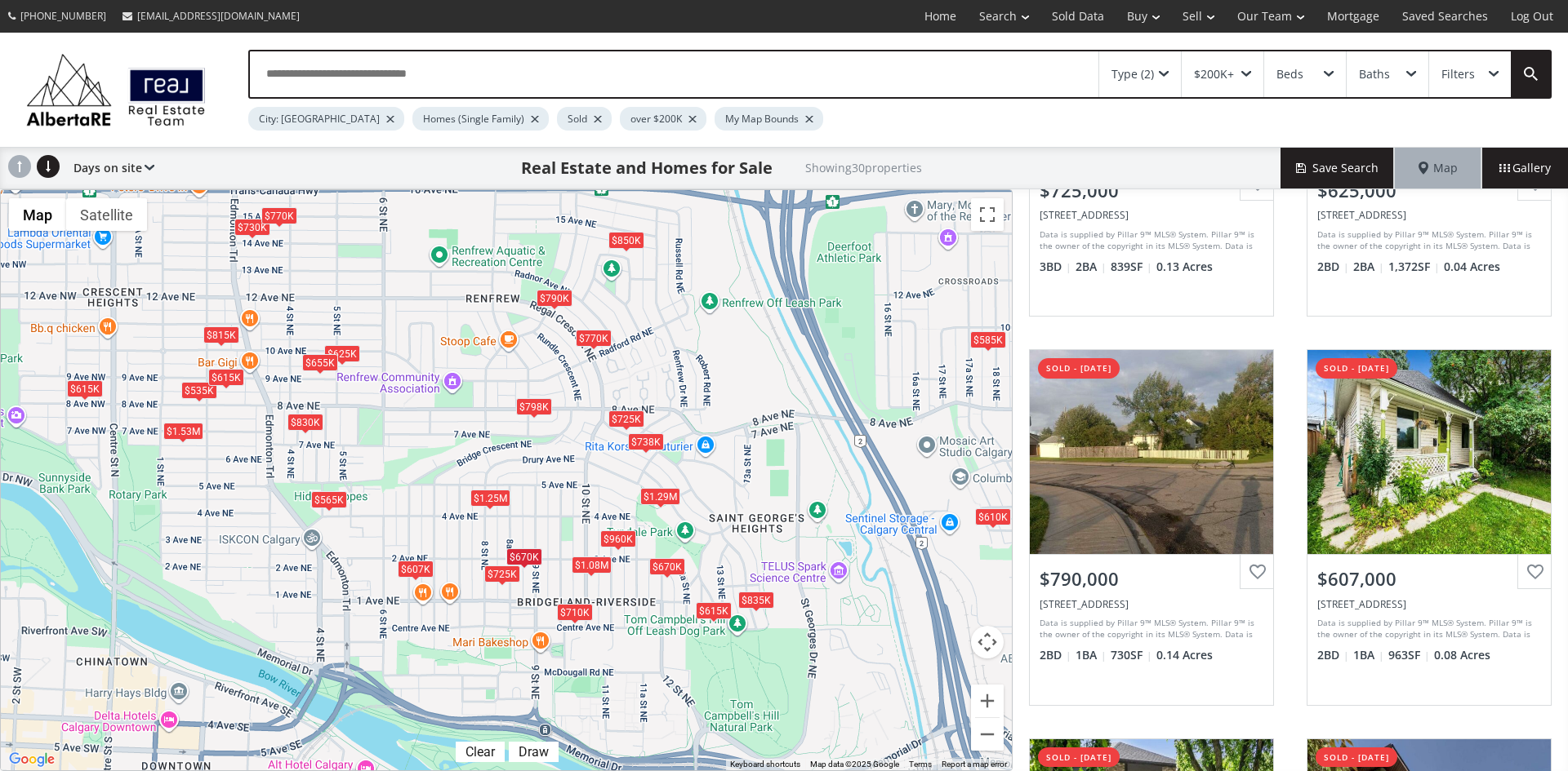
click at [508, 572] on div "$725K" at bounding box center [502, 573] width 36 height 17
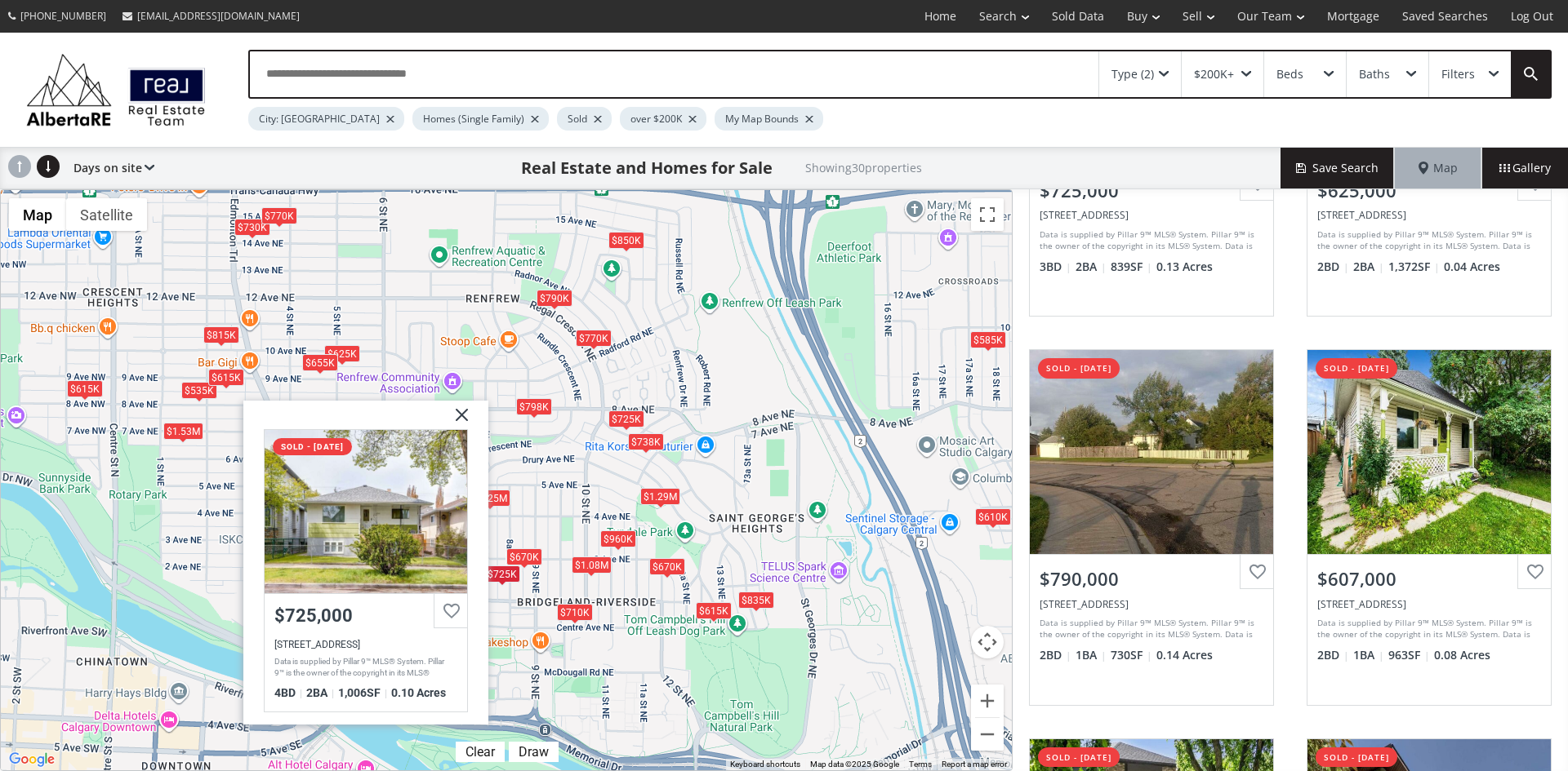
click at [465, 409] on img at bounding box center [455, 422] width 41 height 41
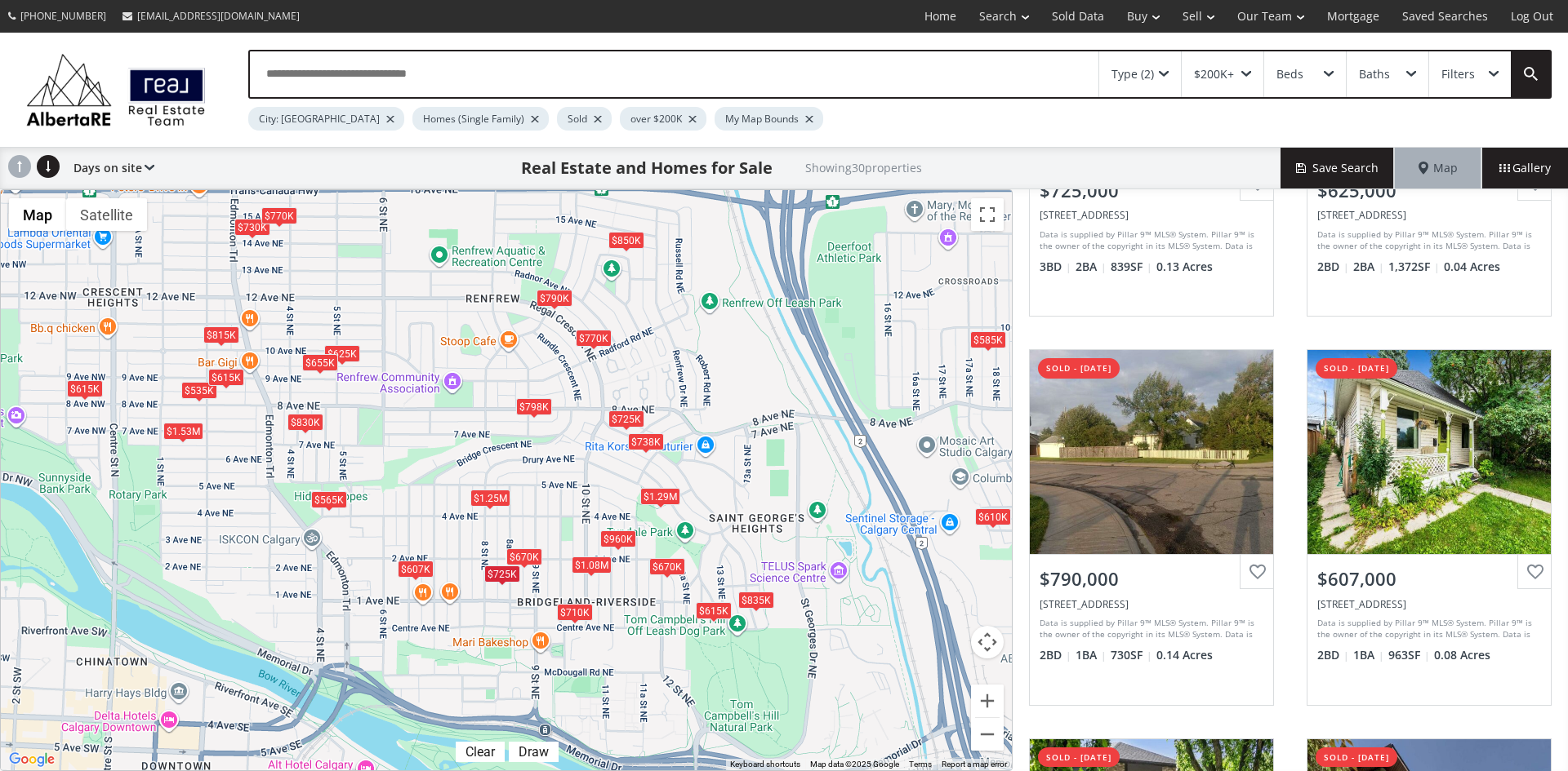
click at [618, 536] on div "$960K" at bounding box center [618, 539] width 36 height 17
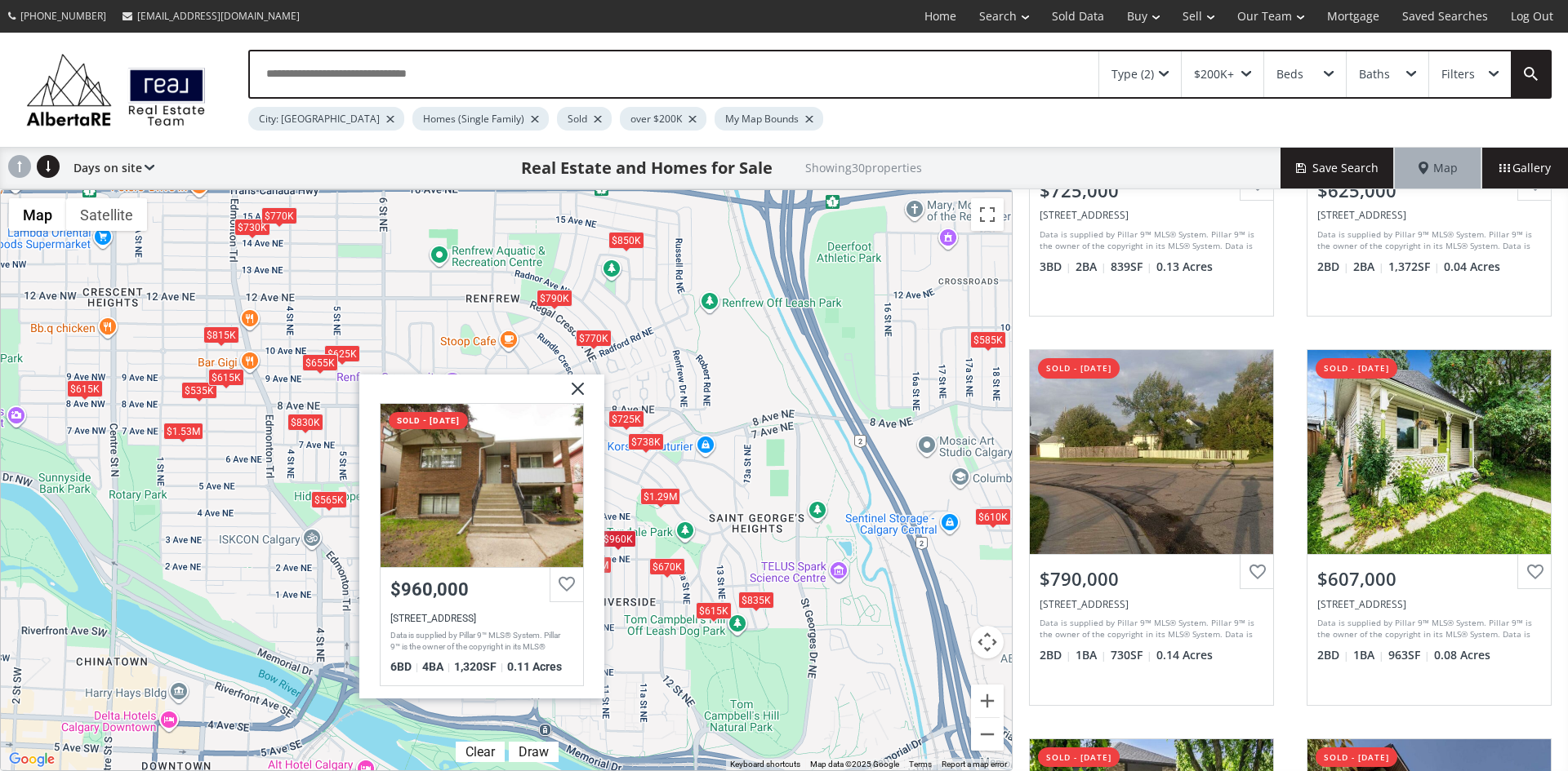
click at [580, 384] on img at bounding box center [572, 394] width 41 height 41
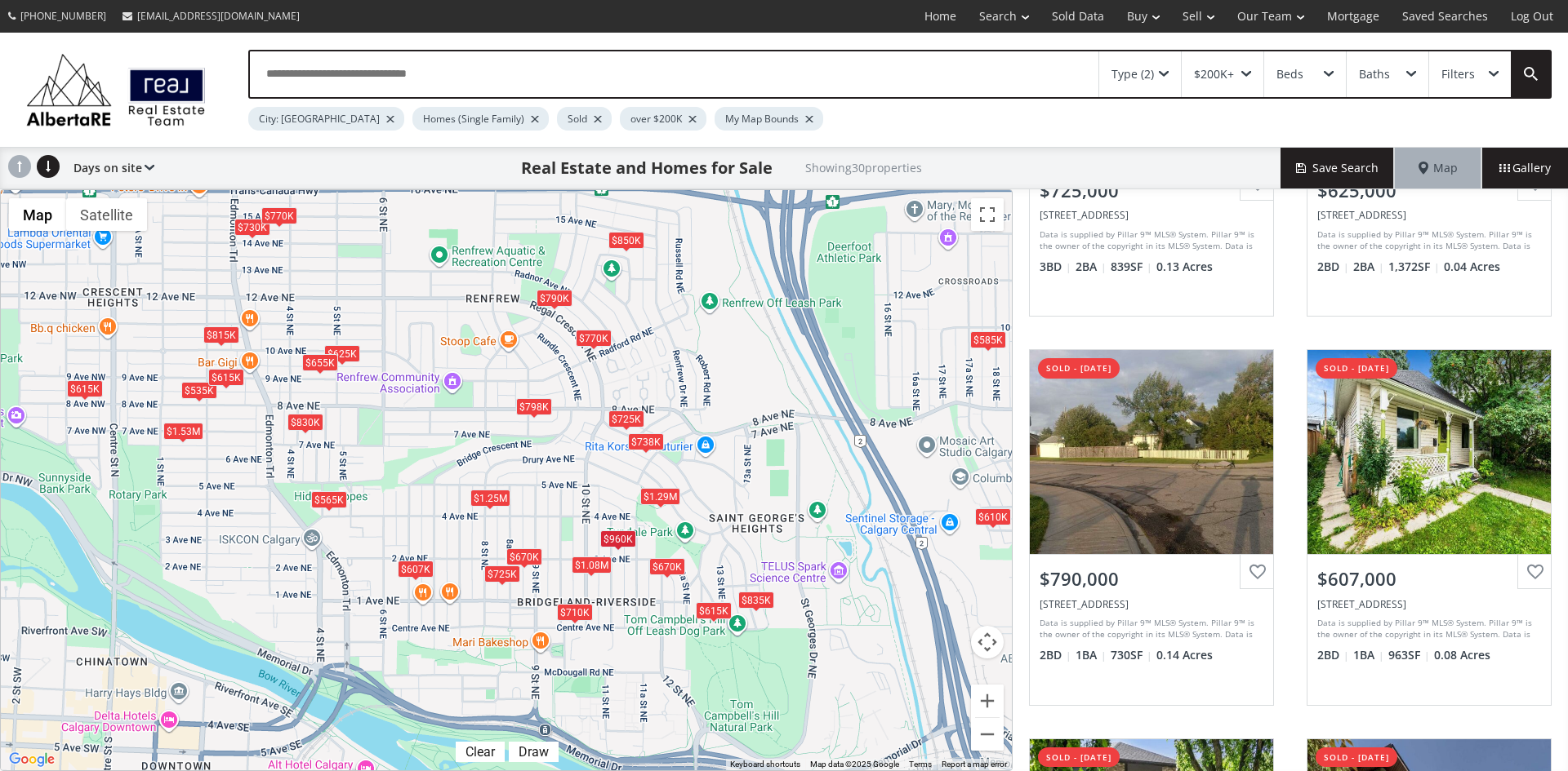
click at [1169, 66] on div "Type (2)" at bounding box center [1139, 74] width 82 height 45
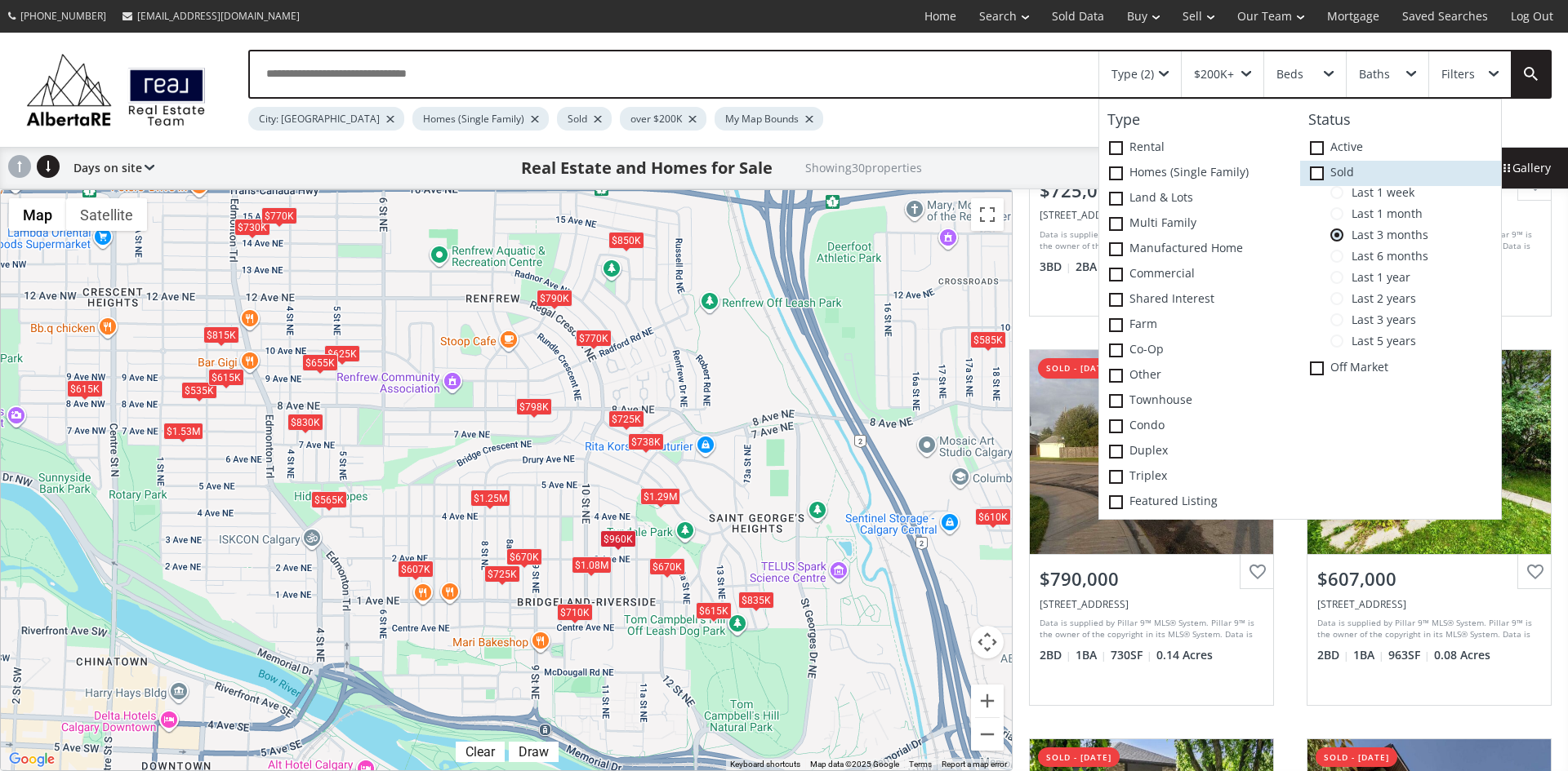
click at [0, 0] on icon at bounding box center [0, 0] width 0 height 0
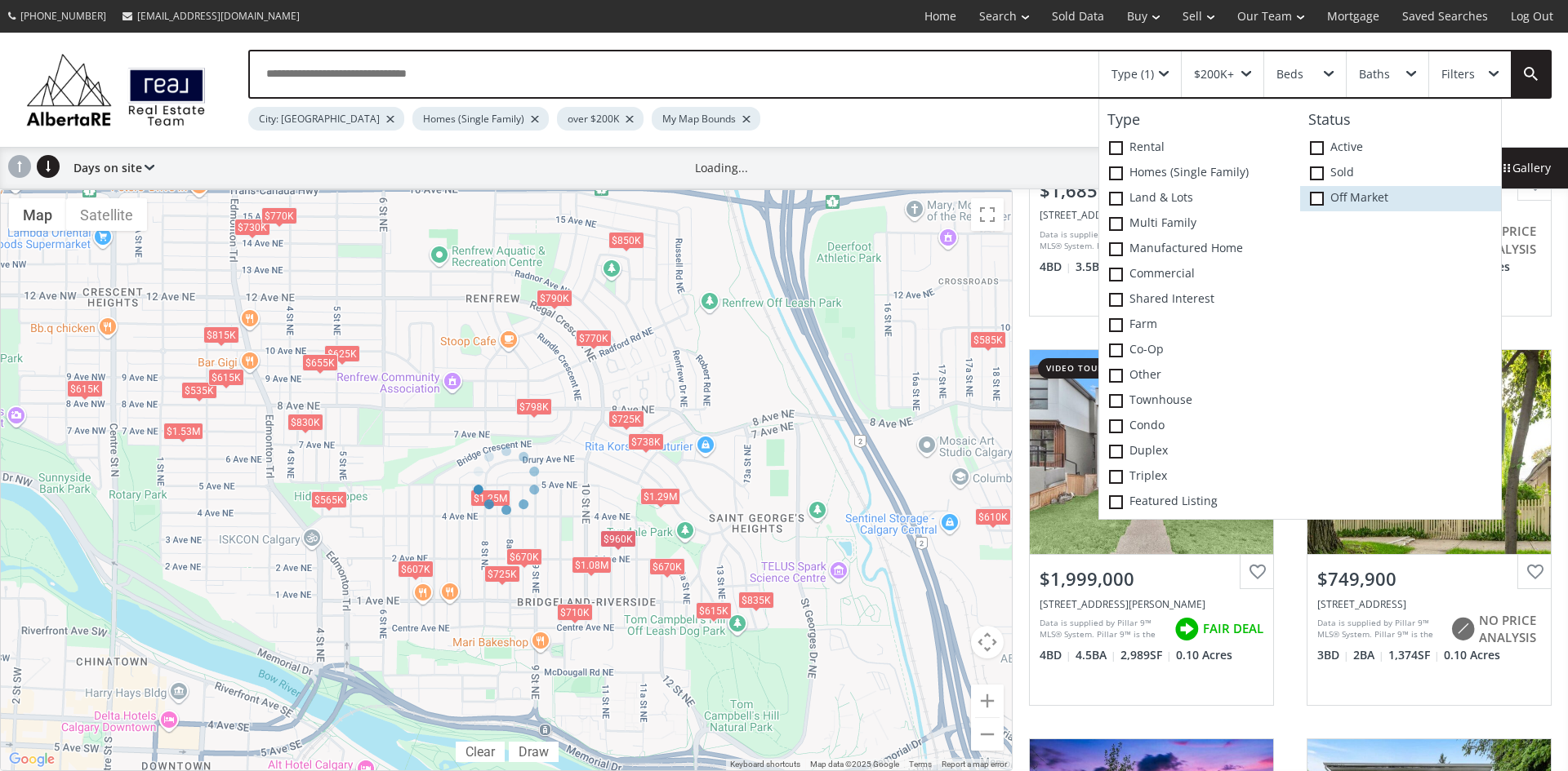
click at [1320, 200] on span at bounding box center [1317, 199] width 14 height 14
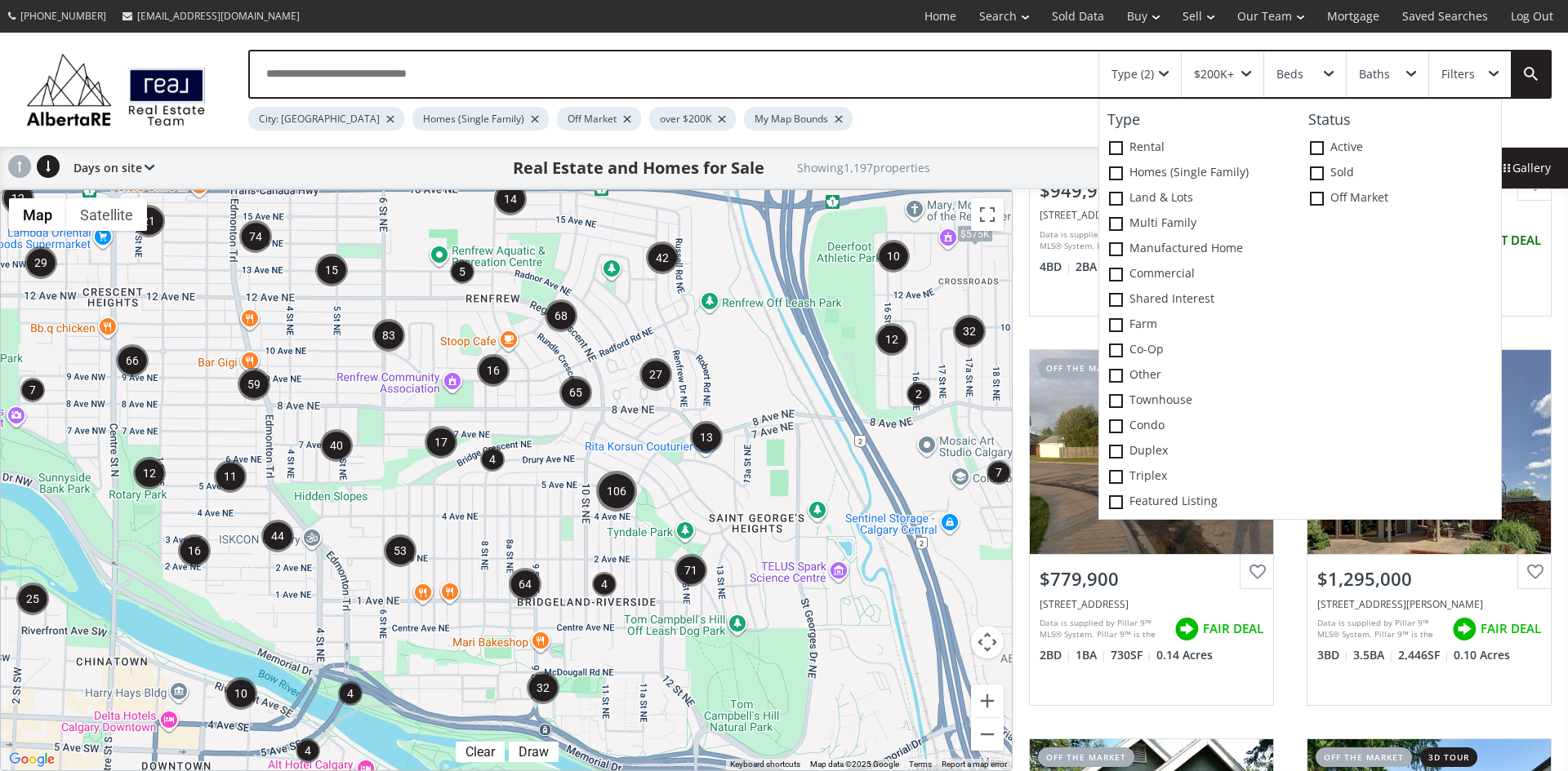
click at [824, 527] on div "$575K" at bounding box center [507, 480] width 1011 height 580
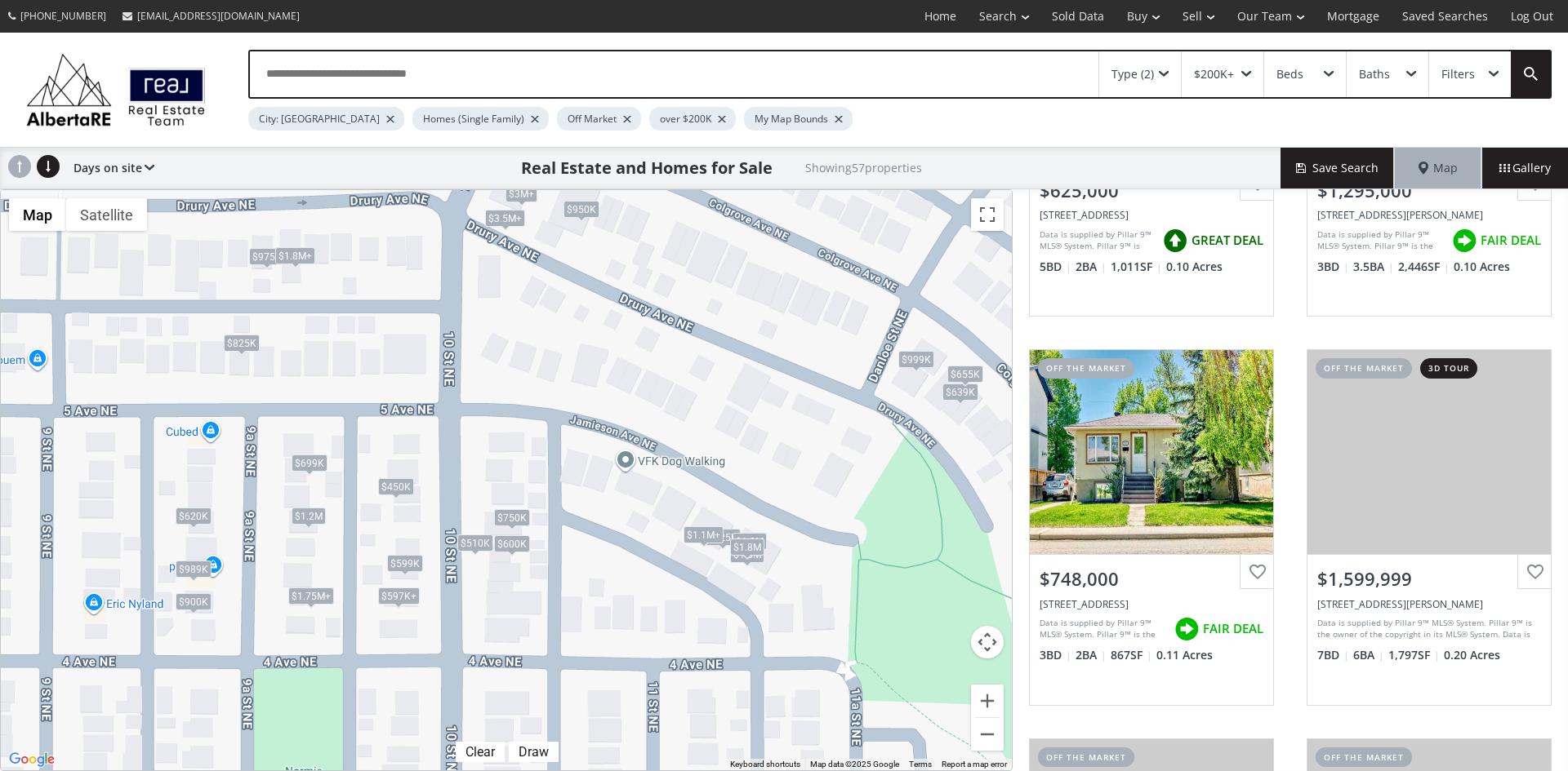
drag, startPoint x: 633, startPoint y: 599, endPoint x: 796, endPoint y: 485, distance: 198.9
click at [796, 485] on div "$625K $1.3M $748K $1.6M $1.2M $989K $597K+ $597K+ $825K $3M+ $975K+ $1.1M $1.8M…" at bounding box center [507, 480] width 1011 height 580
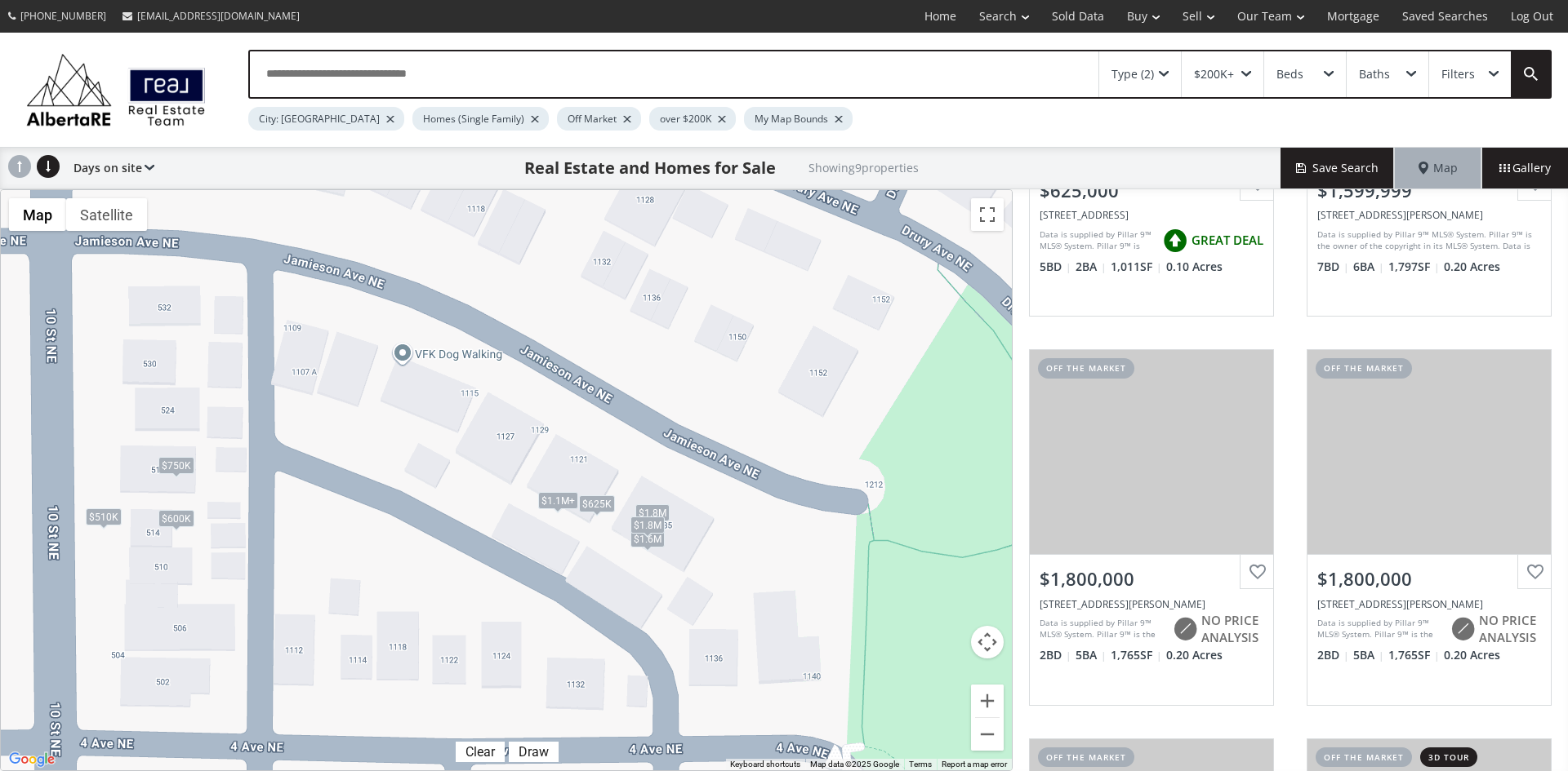
click at [593, 502] on div "$625K" at bounding box center [597, 504] width 36 height 17
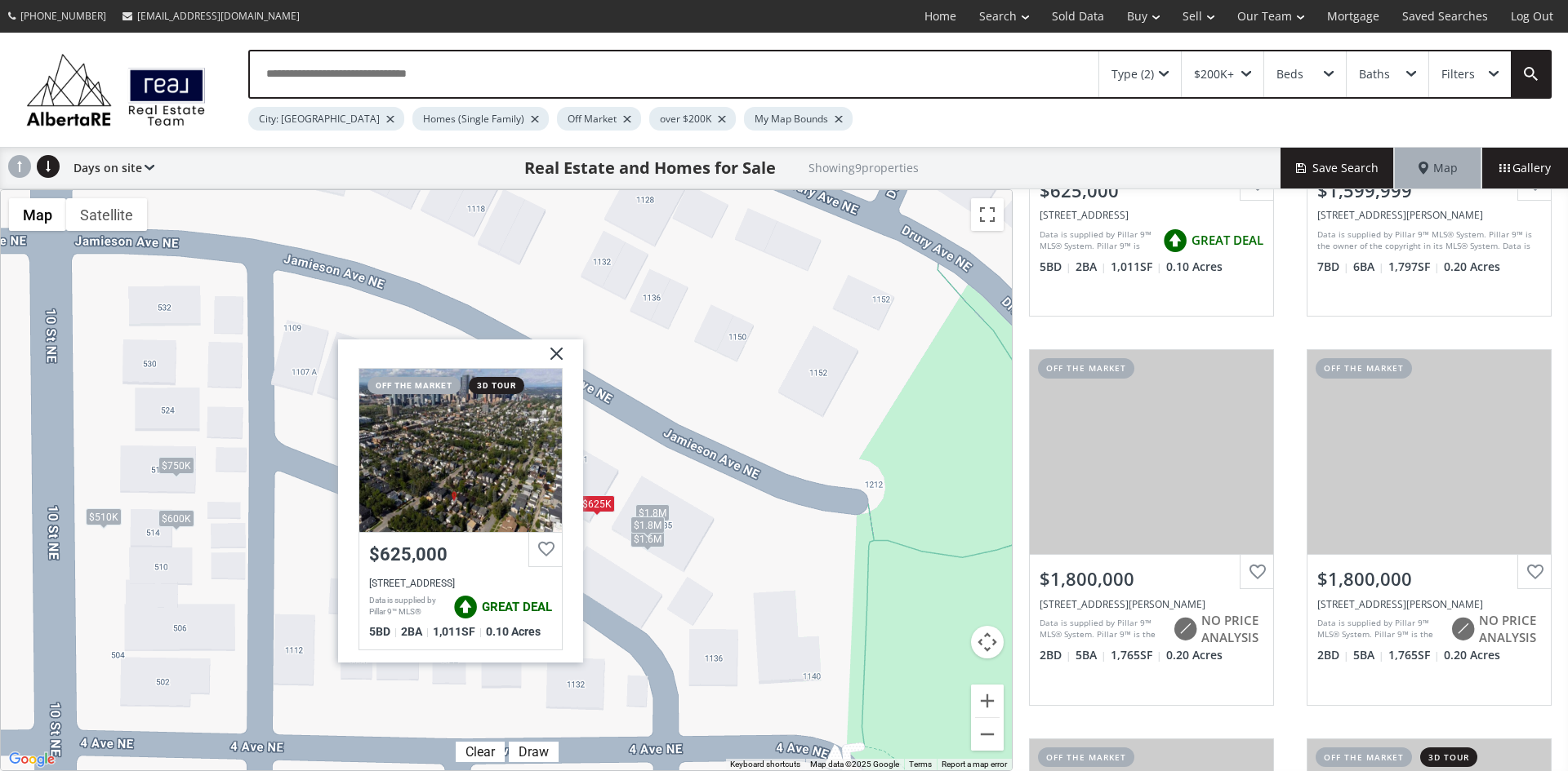
click at [555, 353] on img at bounding box center [551, 360] width 41 height 41
